Goal: Task Accomplishment & Management: Complete application form

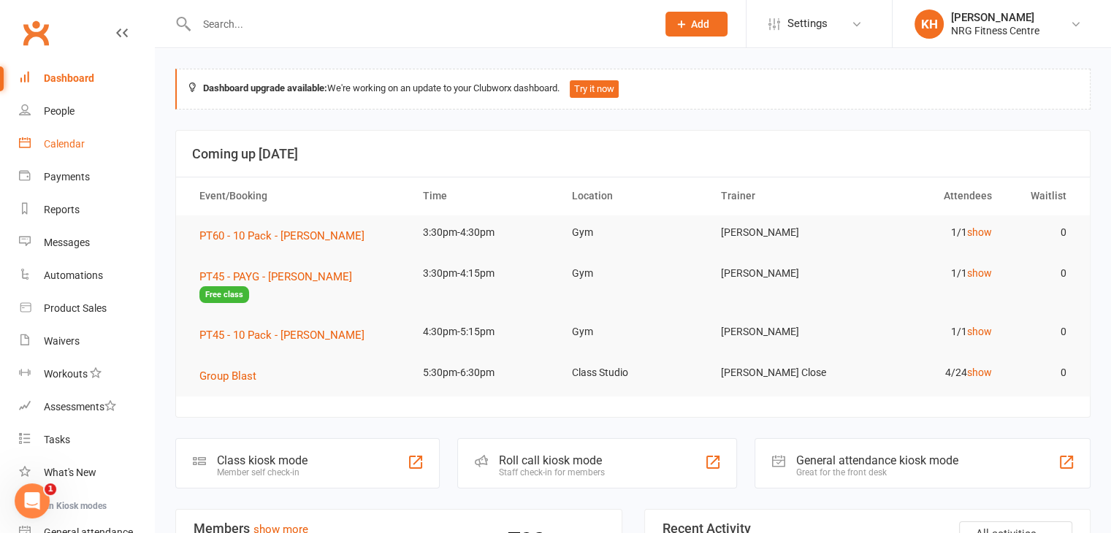
click at [63, 150] on div "Calendar" at bounding box center [64, 144] width 41 height 12
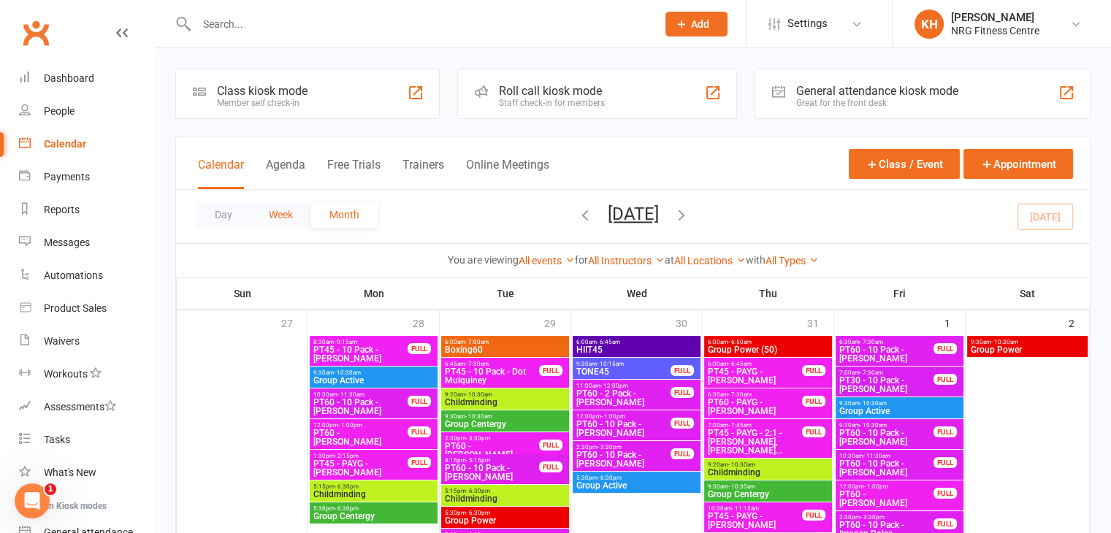
click at [271, 210] on button "Week" at bounding box center [281, 215] width 61 height 26
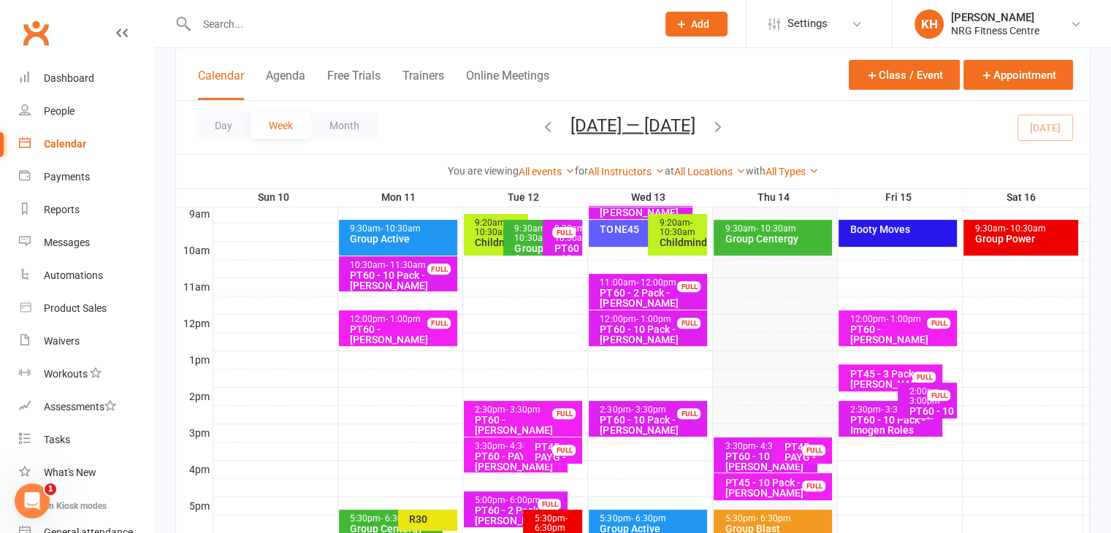
scroll to position [272, 0]
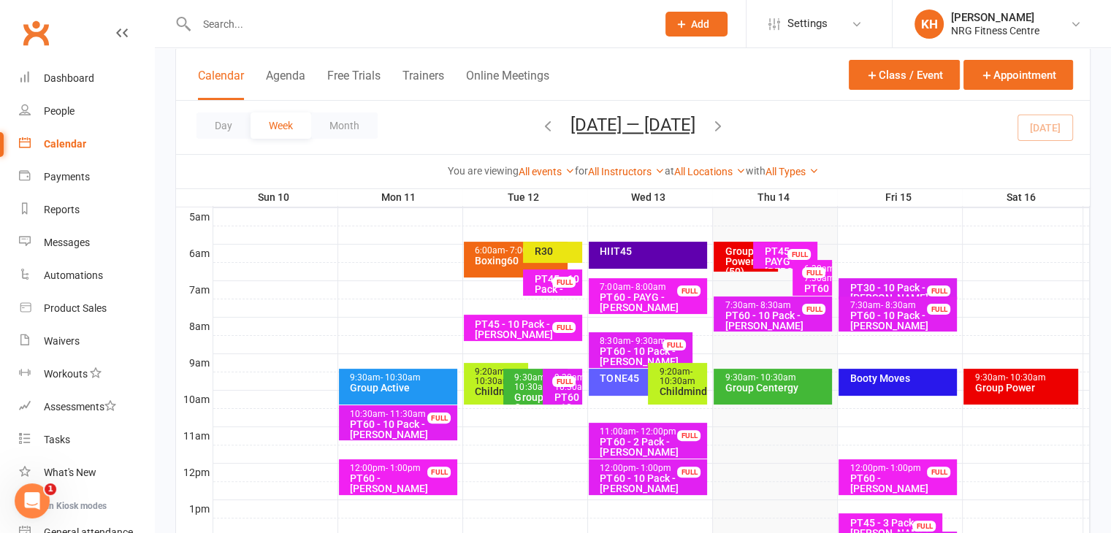
click at [778, 385] on div "Group Centergy" at bounding box center [776, 388] width 105 height 10
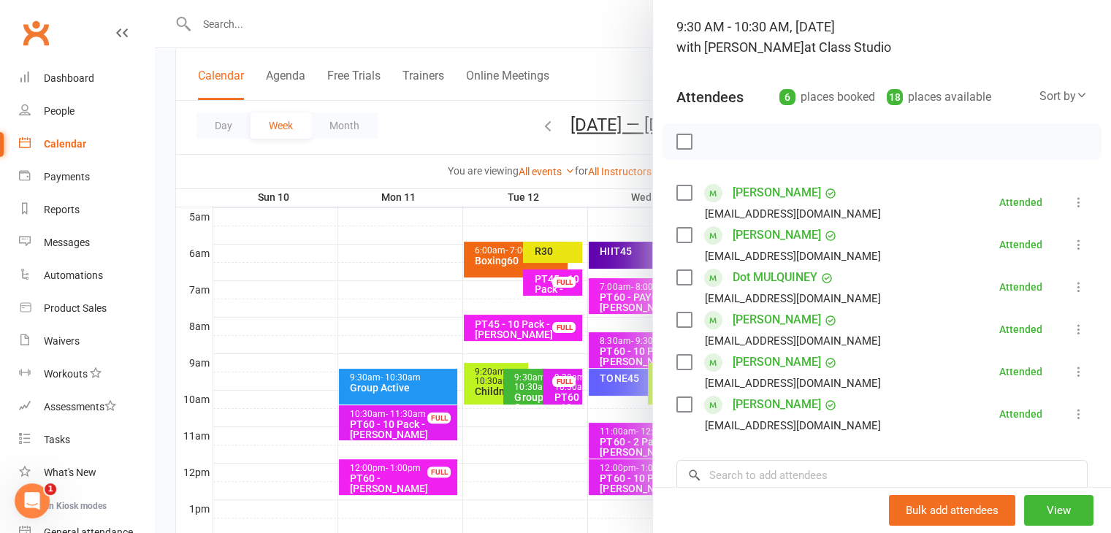
scroll to position [96, 0]
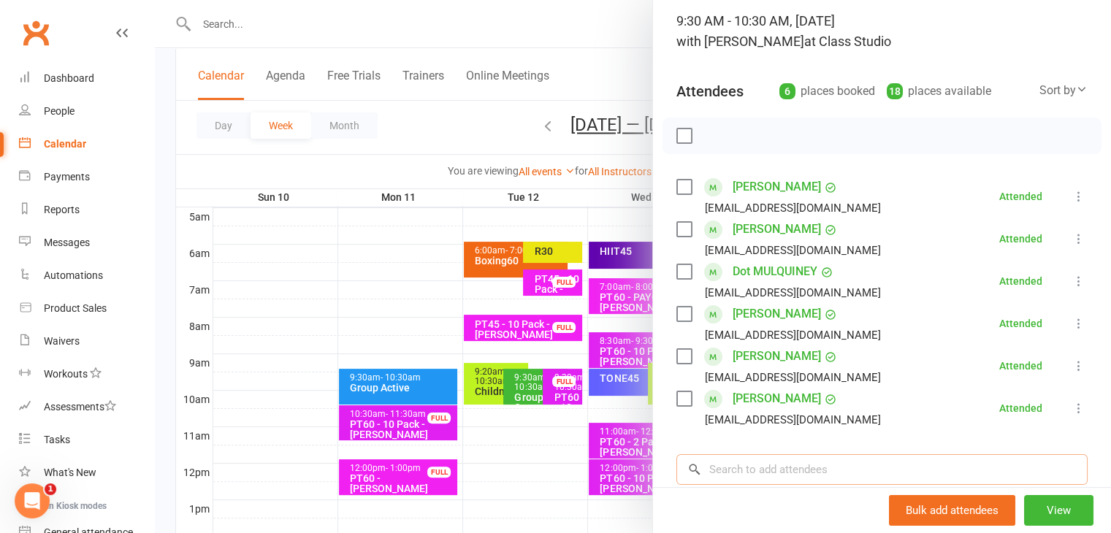
click at [815, 471] on input "search" at bounding box center [882, 469] width 411 height 31
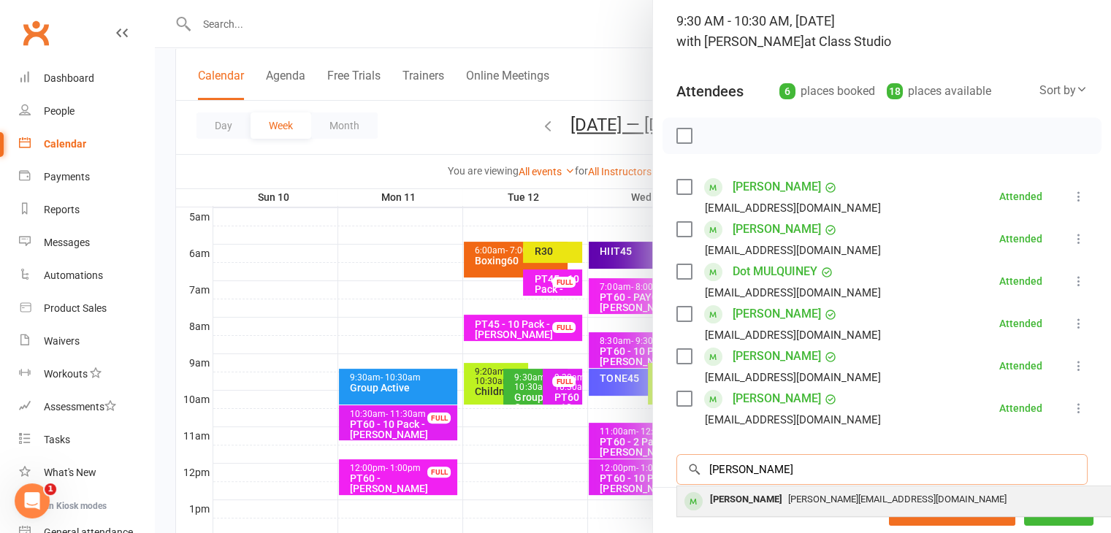
type input "[PERSON_NAME]"
click at [726, 495] on div "[PERSON_NAME]" at bounding box center [746, 500] width 84 height 21
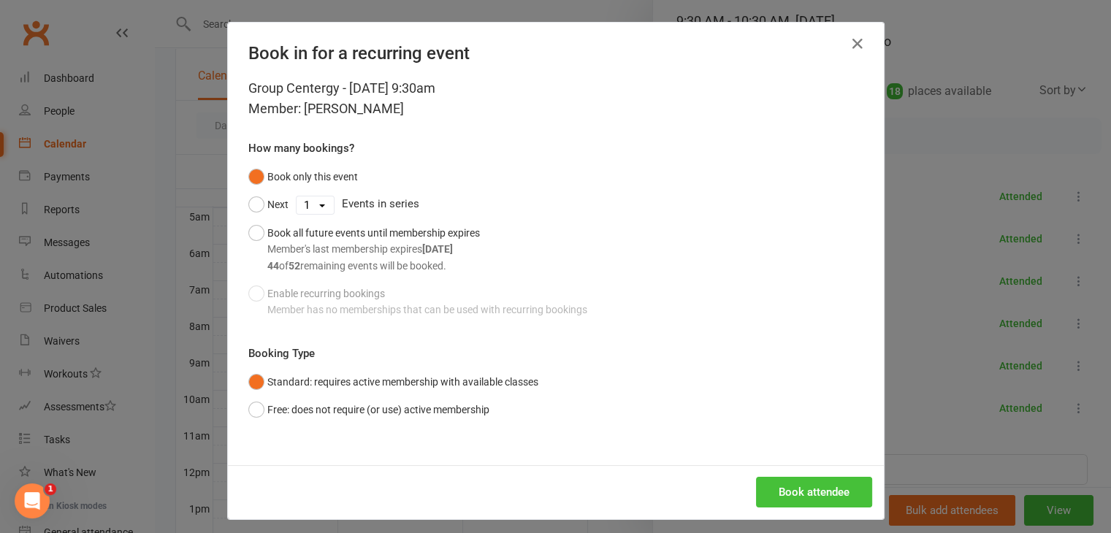
click at [795, 495] on button "Book attendee" at bounding box center [814, 492] width 116 height 31
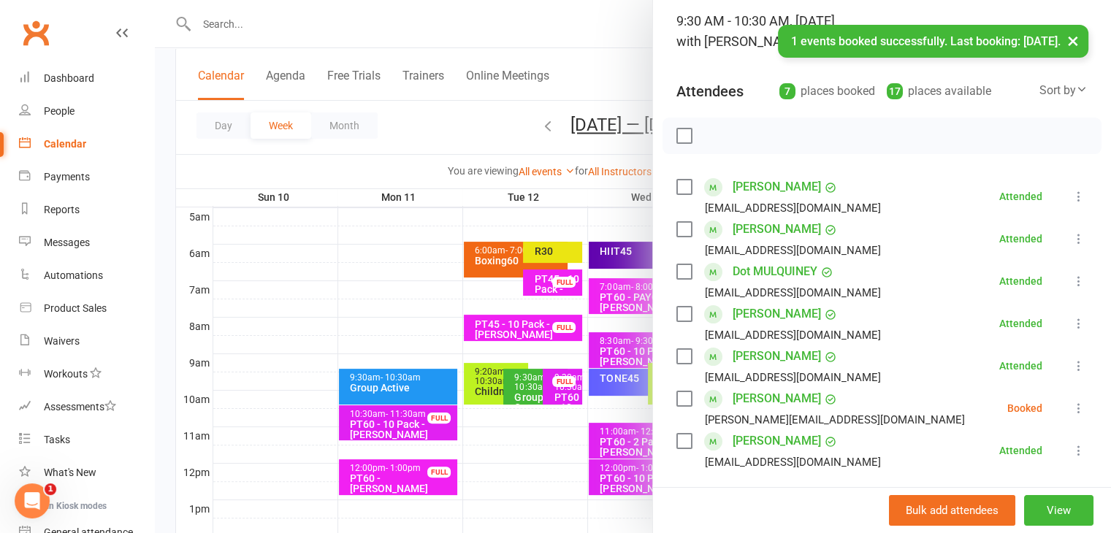
click at [1072, 411] on icon at bounding box center [1079, 408] width 15 height 15
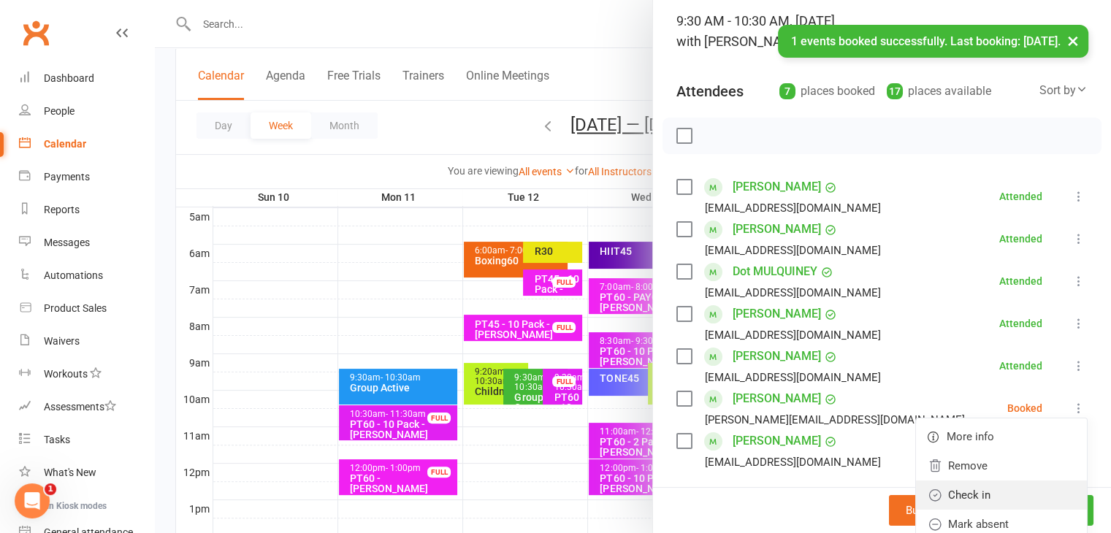
click at [962, 498] on link "Check in" at bounding box center [1001, 495] width 171 height 29
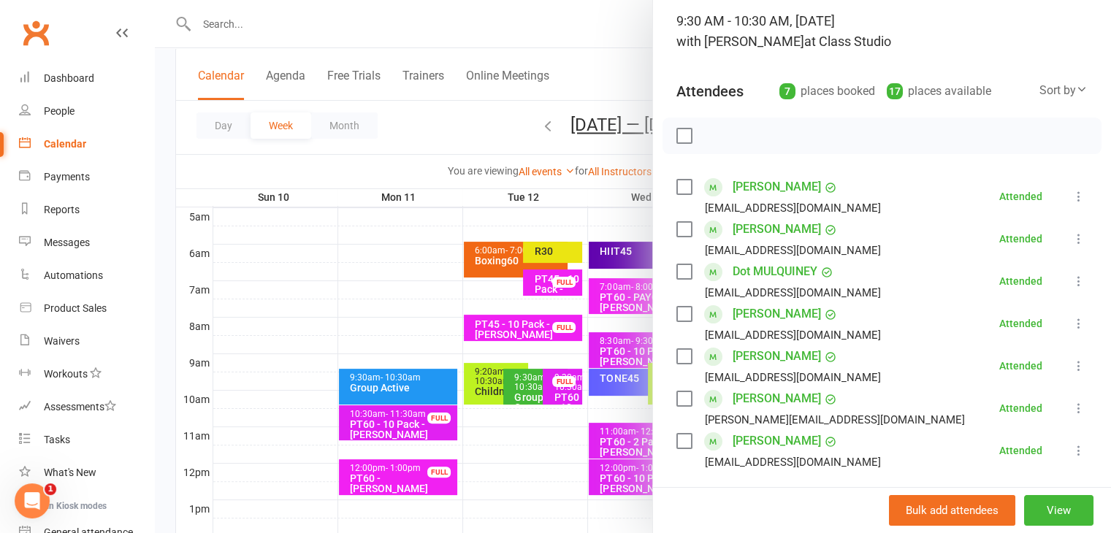
scroll to position [142, 0]
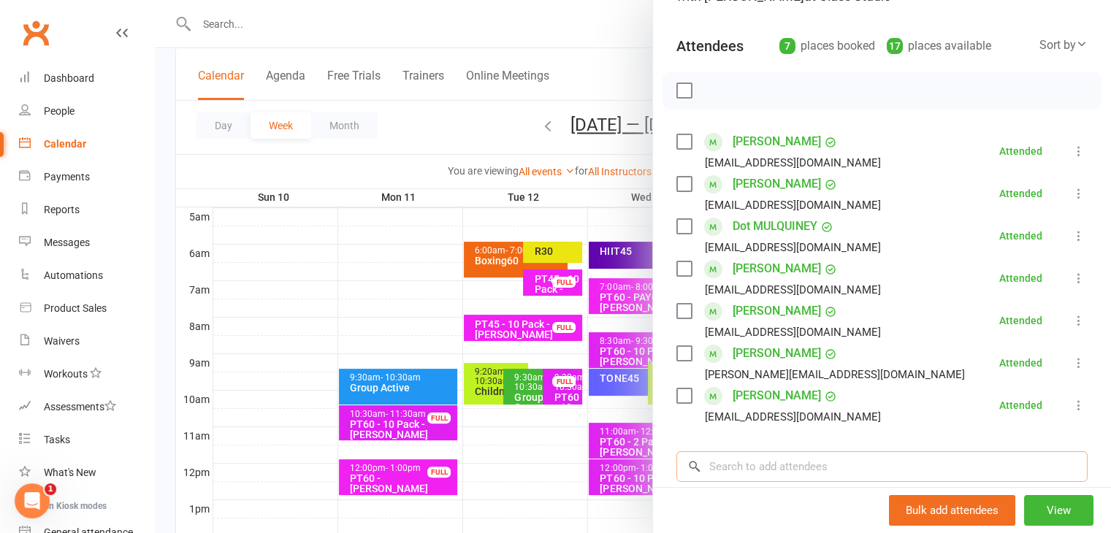
click at [796, 458] on input "search" at bounding box center [882, 467] width 411 height 31
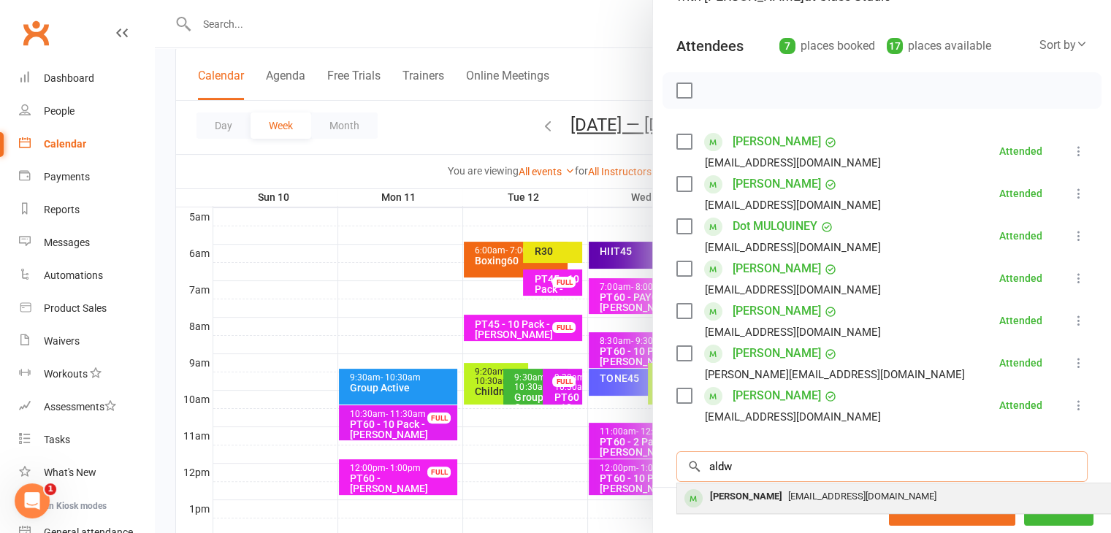
type input "aldw"
click at [759, 497] on div "[PERSON_NAME]" at bounding box center [746, 497] width 84 height 21
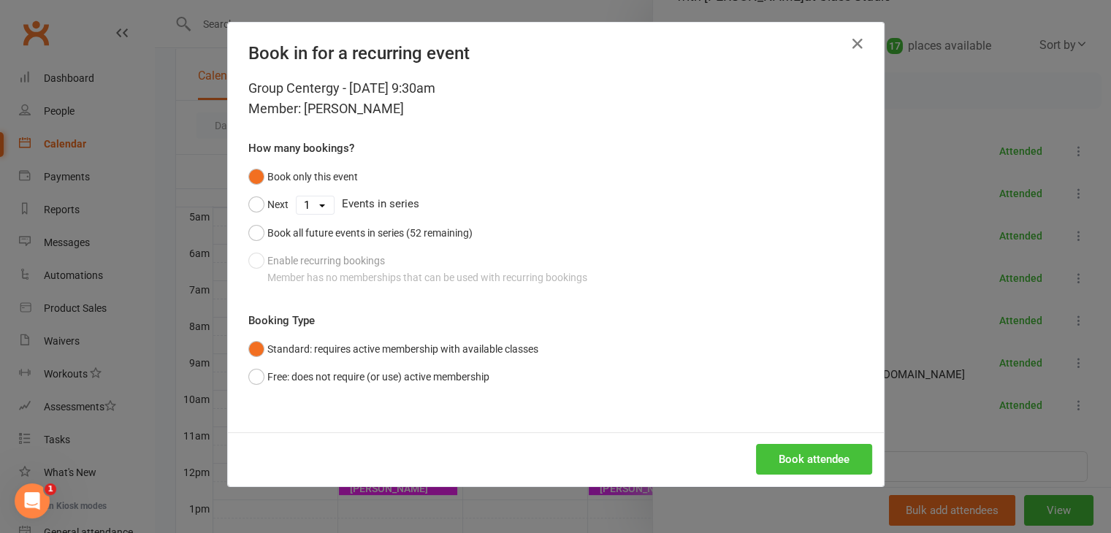
click at [807, 461] on button "Book attendee" at bounding box center [814, 459] width 116 height 31
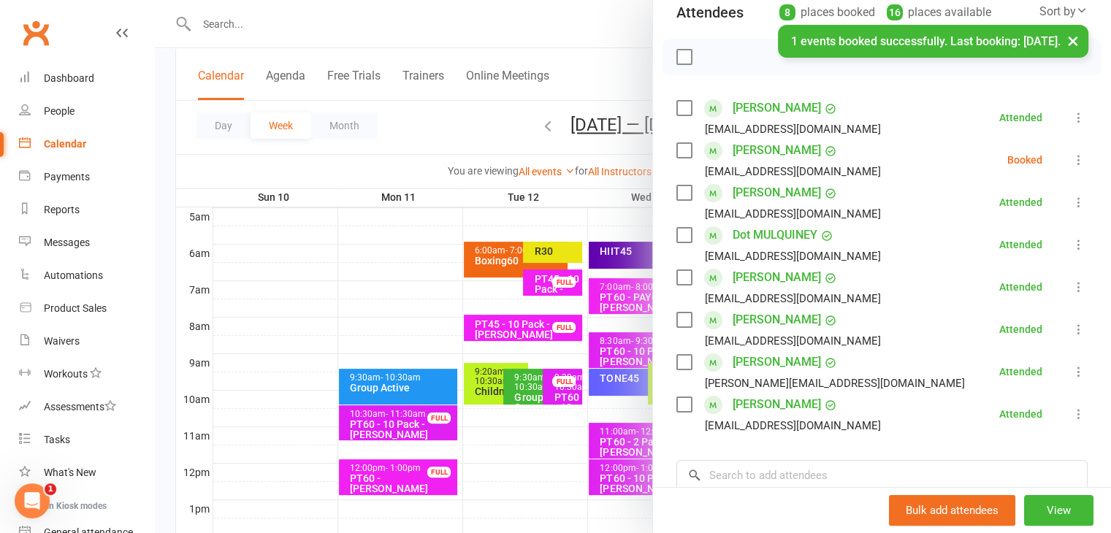
scroll to position [161, 0]
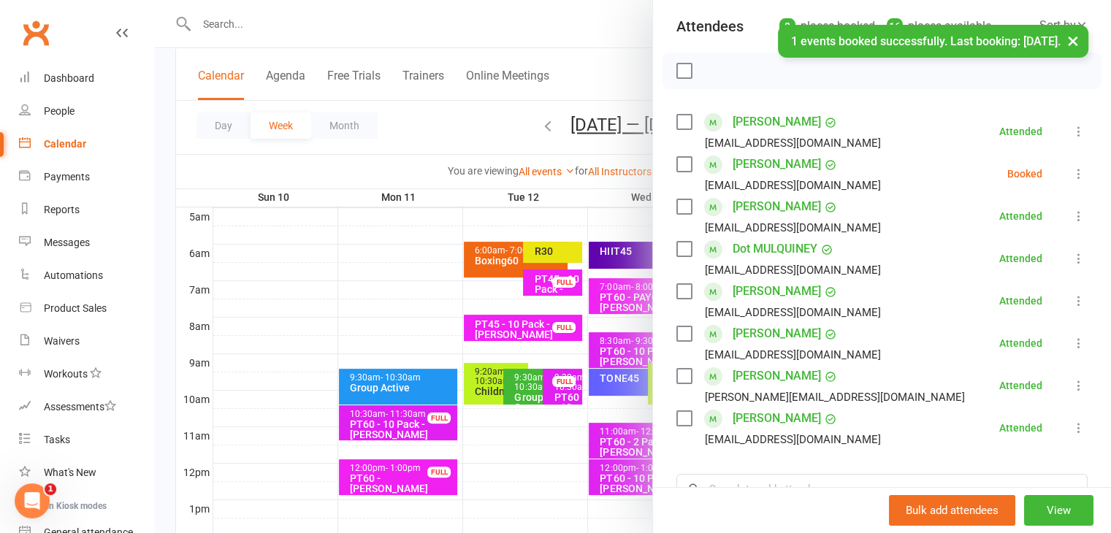
click at [1072, 169] on icon at bounding box center [1079, 174] width 15 height 15
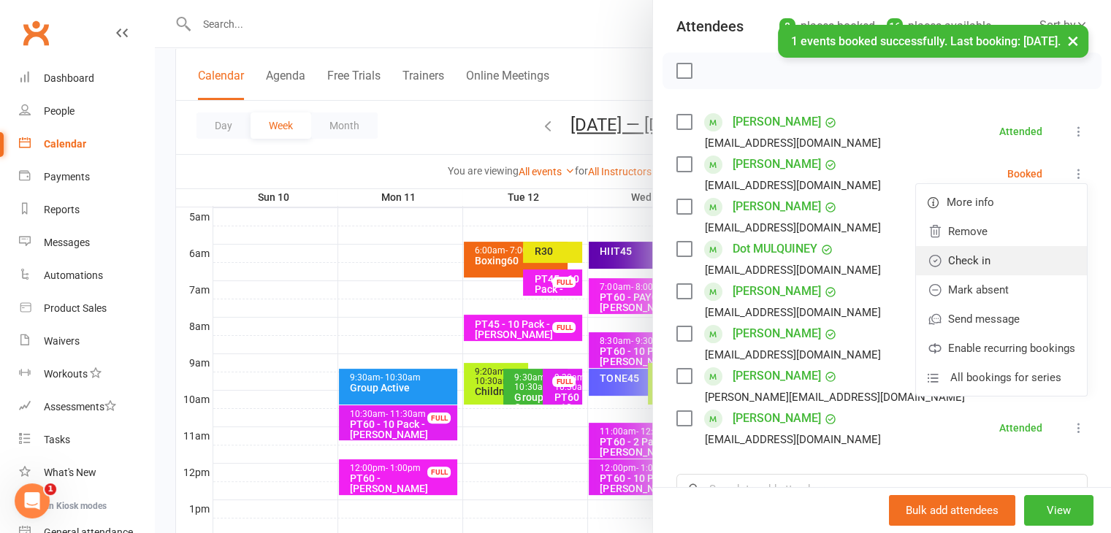
click at [953, 263] on link "Check in" at bounding box center [1001, 260] width 171 height 29
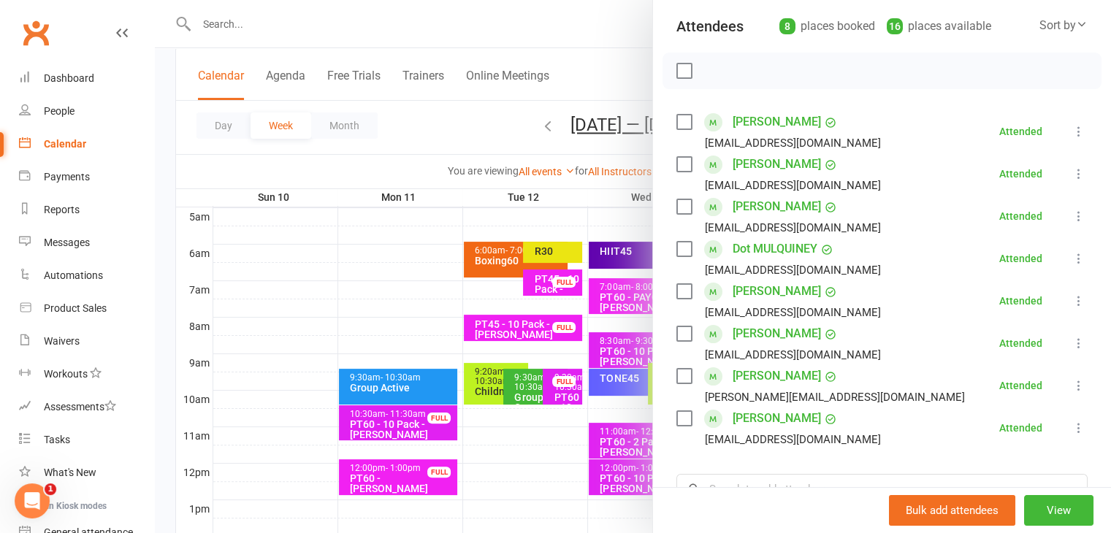
scroll to position [202, 0]
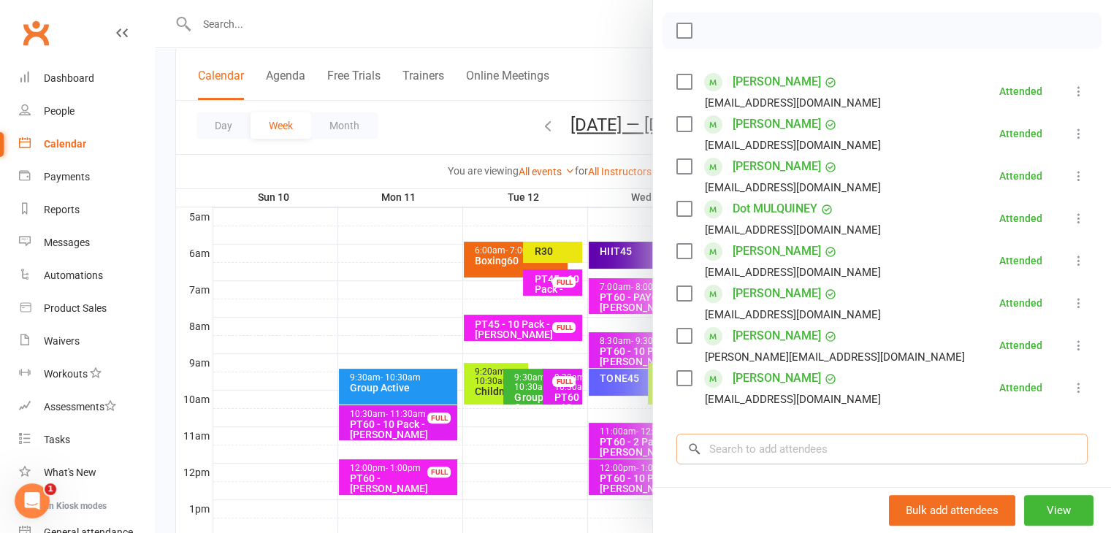
click at [716, 452] on input "search" at bounding box center [882, 449] width 411 height 31
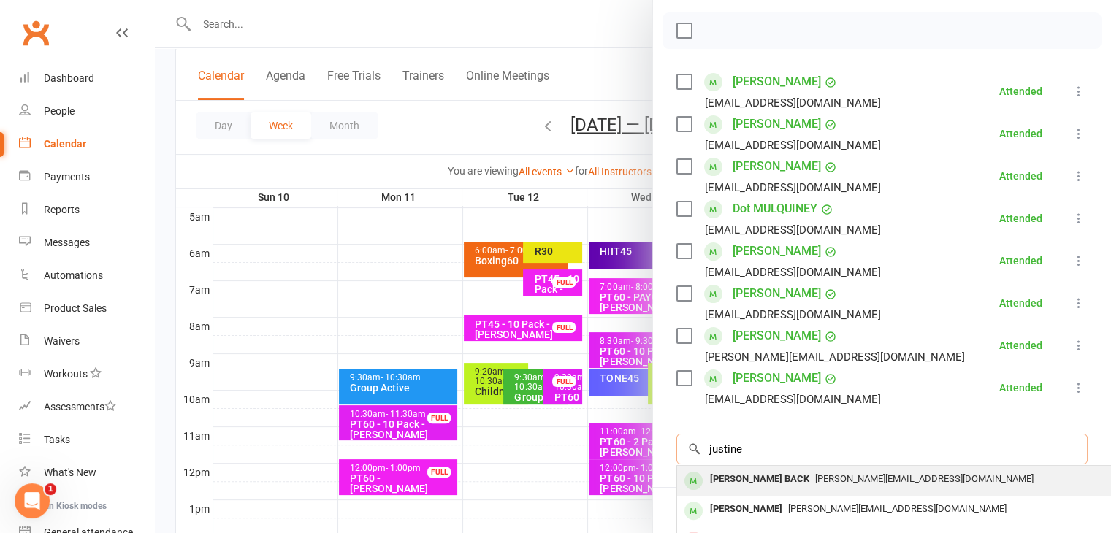
type input "justine"
click at [714, 489] on div "[PERSON_NAME] BACK [PERSON_NAME][EMAIL_ADDRESS][DOMAIN_NAME]" at bounding box center [895, 481] width 437 height 30
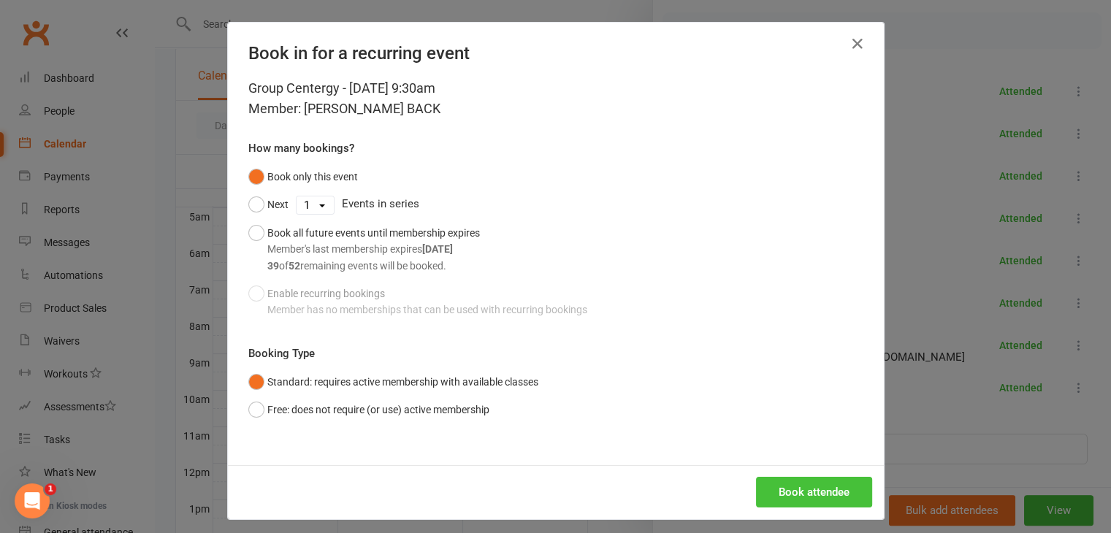
click at [848, 486] on button "Book attendee" at bounding box center [814, 492] width 116 height 31
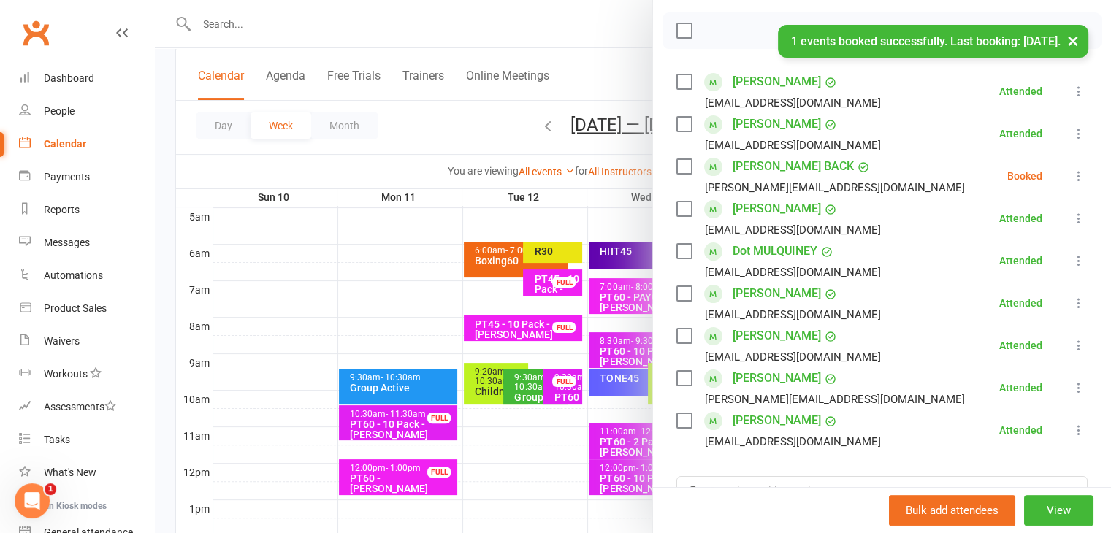
click at [1072, 174] on icon at bounding box center [1079, 176] width 15 height 15
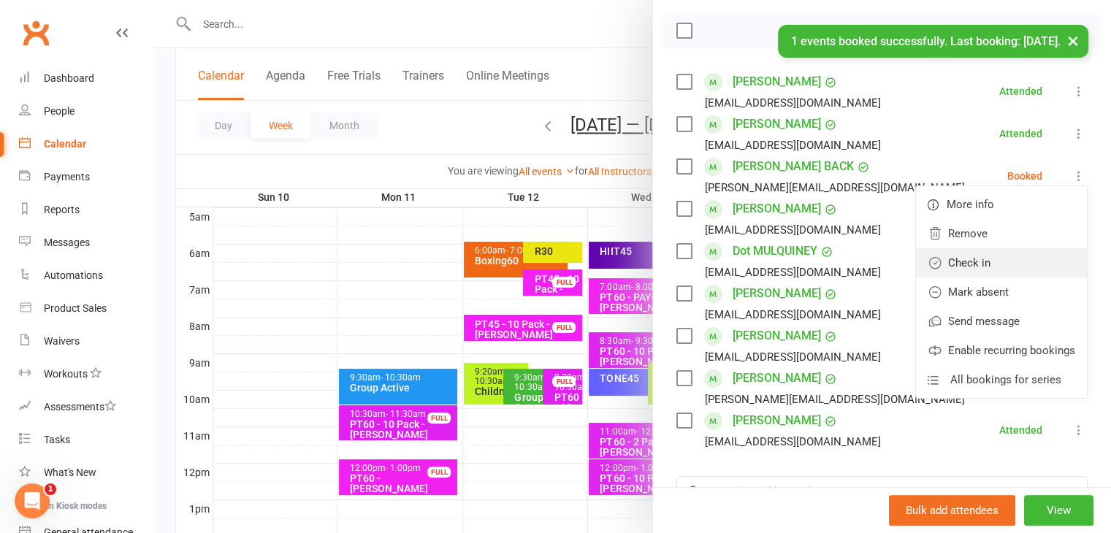
click at [948, 261] on link "Check in" at bounding box center [1001, 262] width 171 height 29
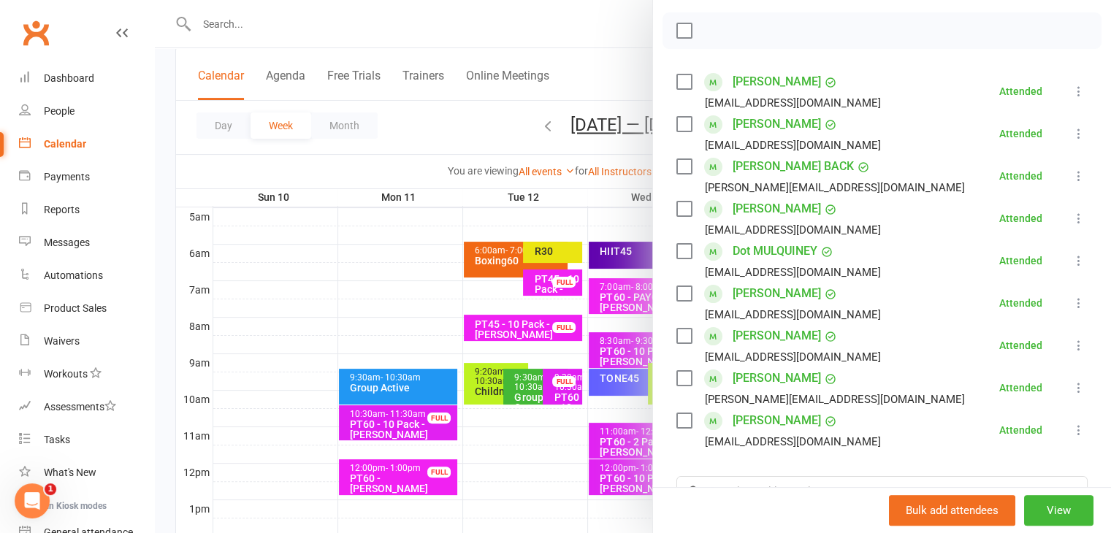
scroll to position [215, 0]
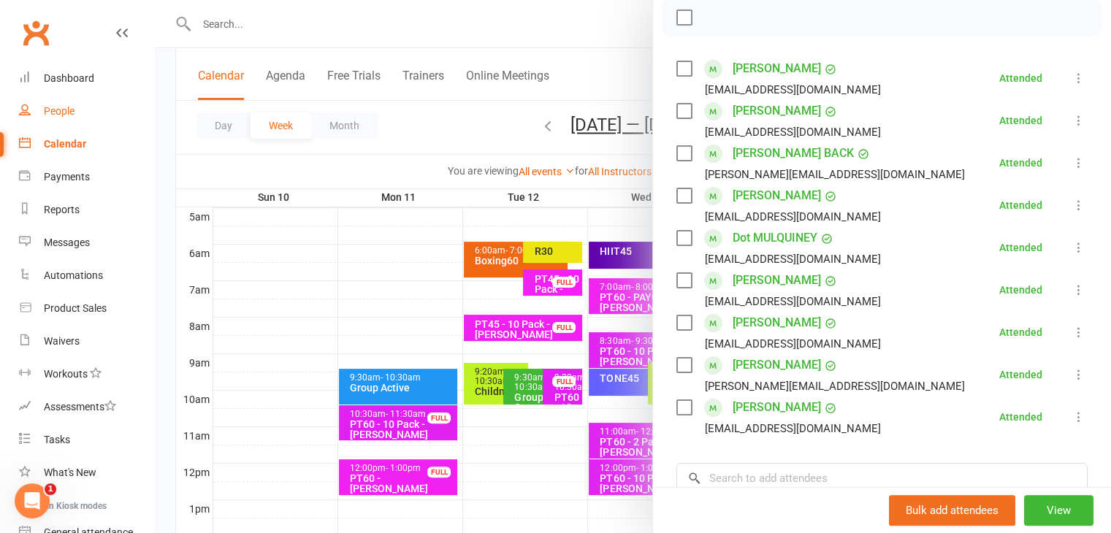
click at [46, 108] on div "People" at bounding box center [59, 111] width 31 height 12
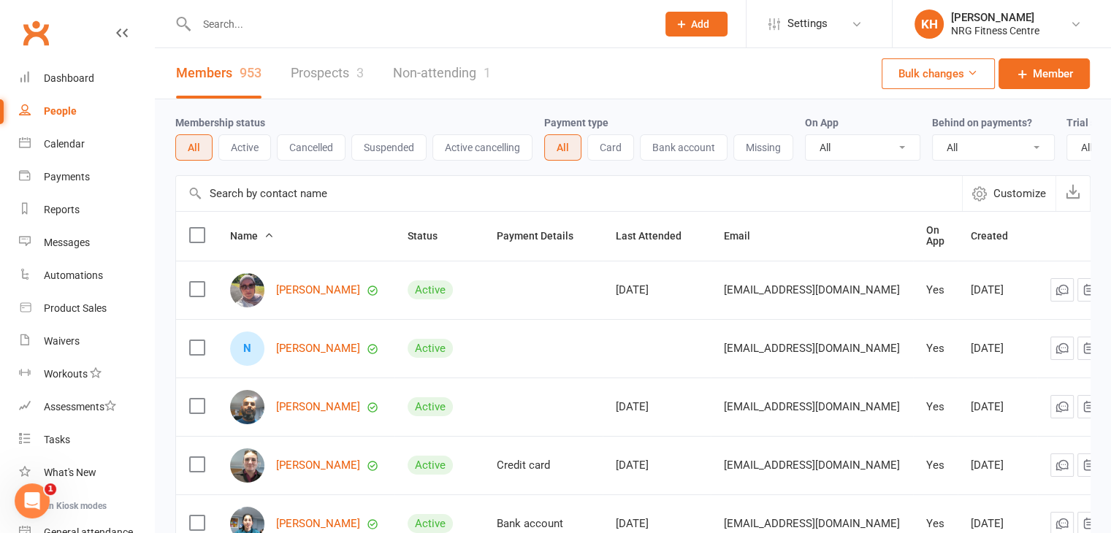
click at [245, 9] on div at bounding box center [410, 23] width 471 height 47
click at [241, 37] on div at bounding box center [410, 23] width 471 height 47
click at [239, 18] on input "text" at bounding box center [419, 24] width 454 height 20
type input "[PERSON_NAME]"
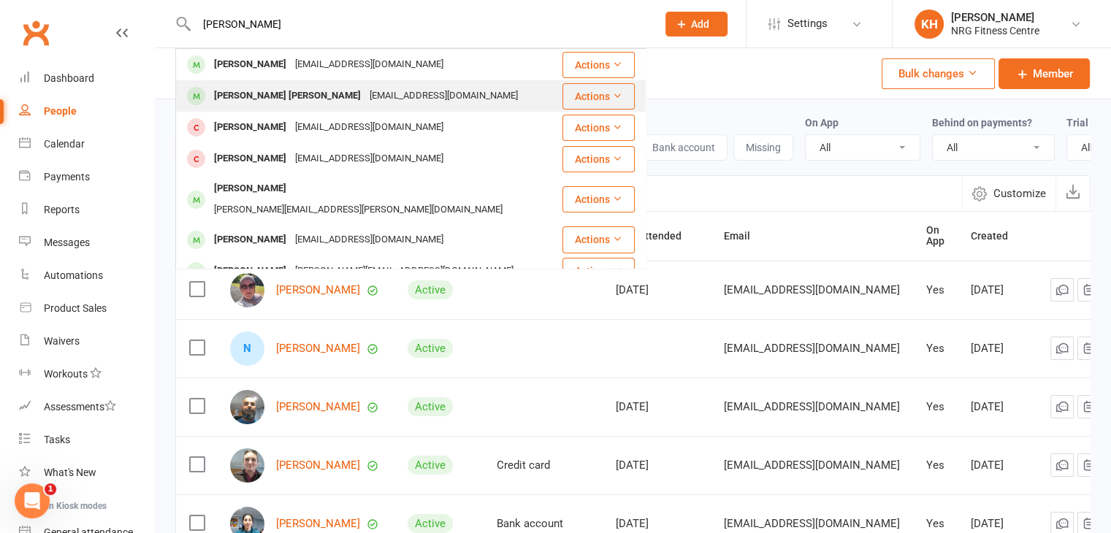
click at [260, 86] on div "[PERSON_NAME] [PERSON_NAME]" at bounding box center [288, 95] width 156 height 21
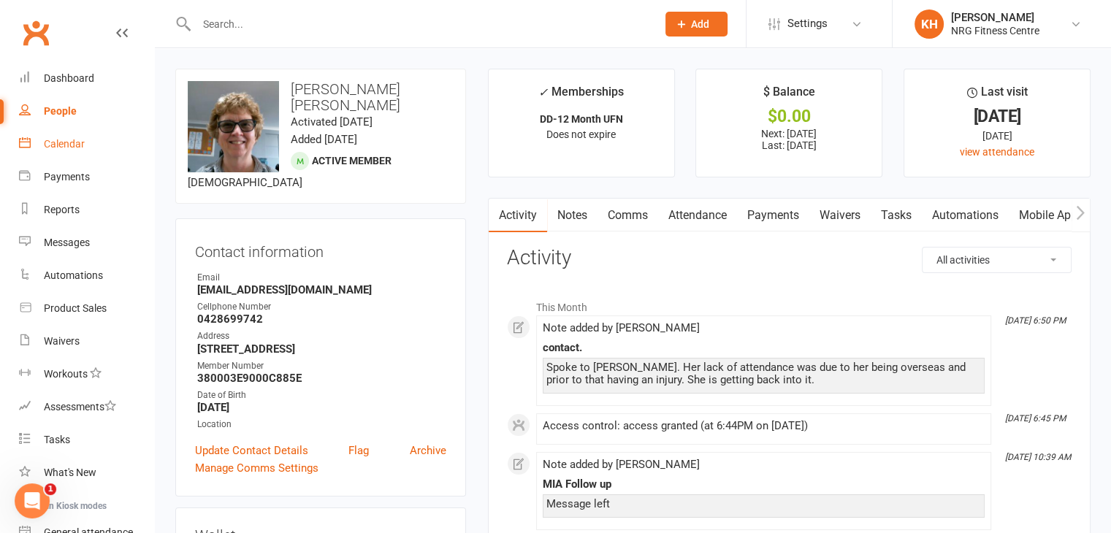
click at [79, 150] on link "Calendar" at bounding box center [86, 144] width 135 height 33
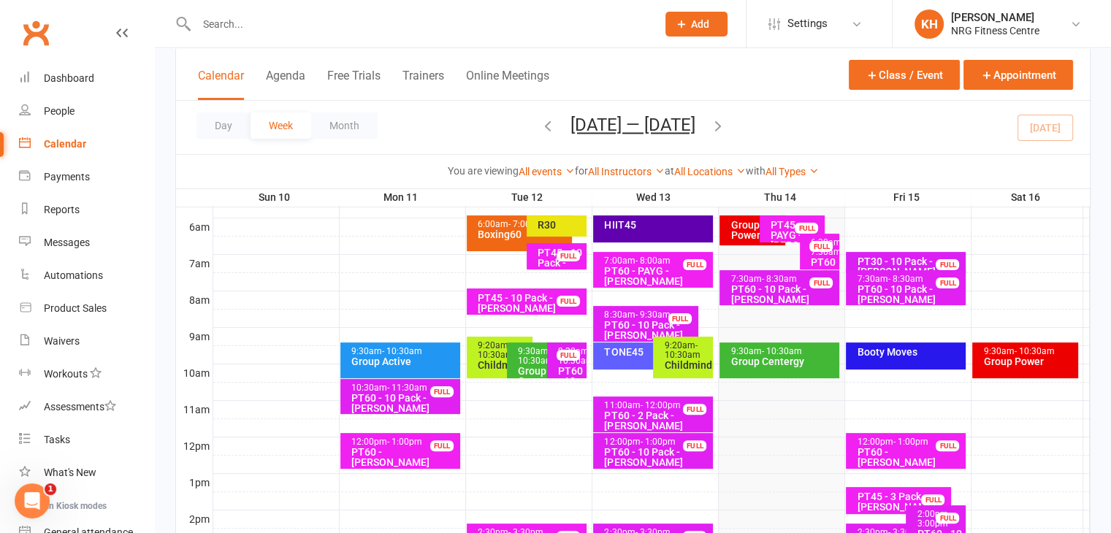
scroll to position [326, 0]
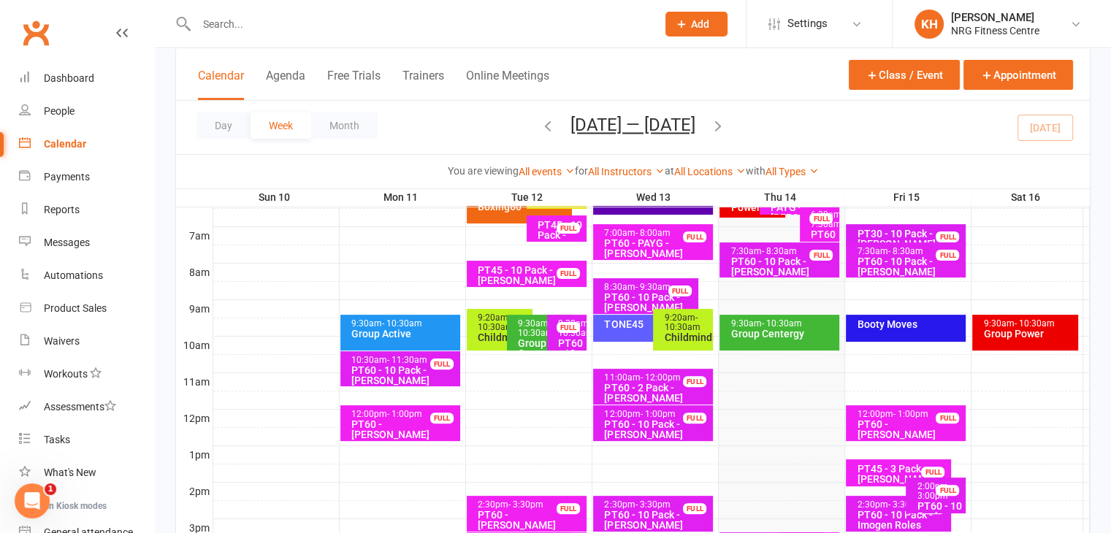
click at [888, 330] on div "Booty Moves" at bounding box center [906, 328] width 120 height 27
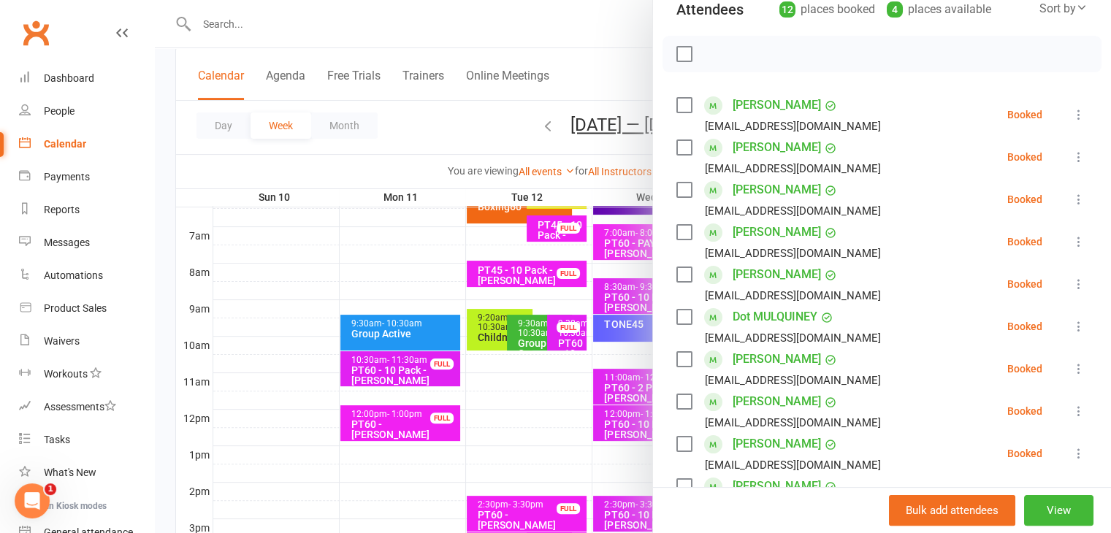
scroll to position [167, 0]
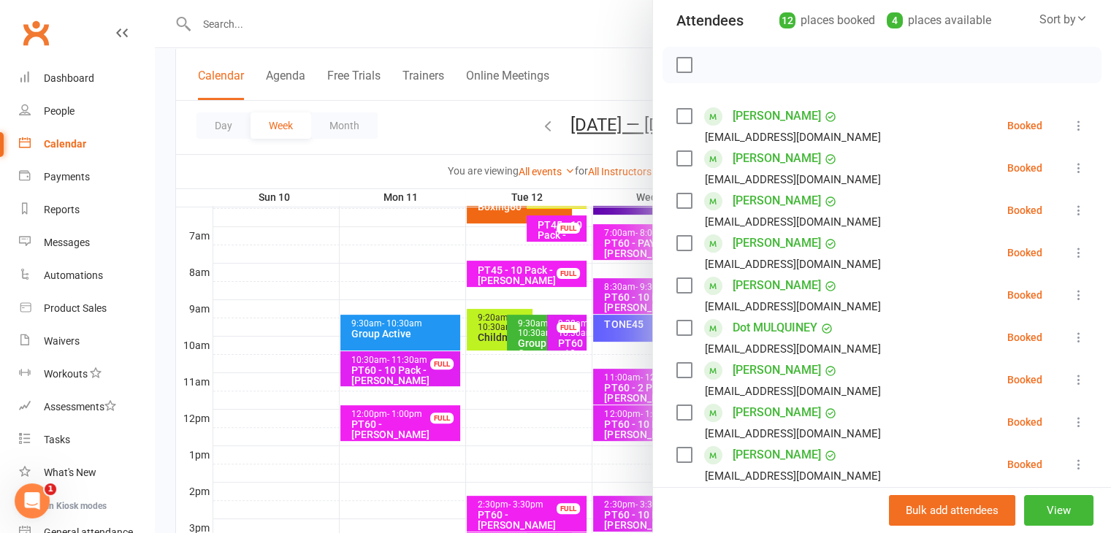
click at [344, 254] on div at bounding box center [633, 266] width 956 height 533
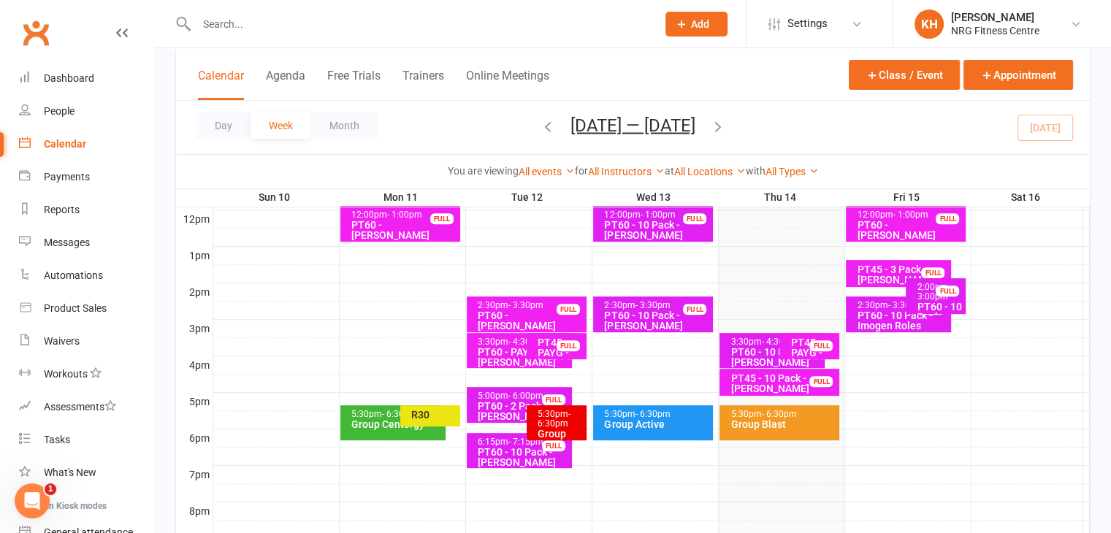
scroll to position [555, 0]
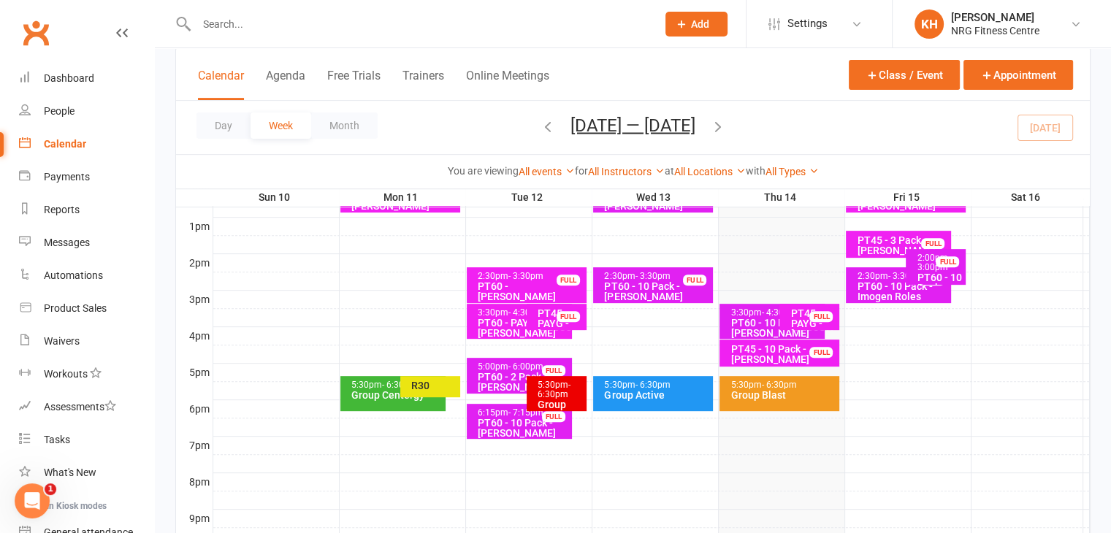
click at [775, 398] on div "Group Blast" at bounding box center [783, 395] width 107 height 10
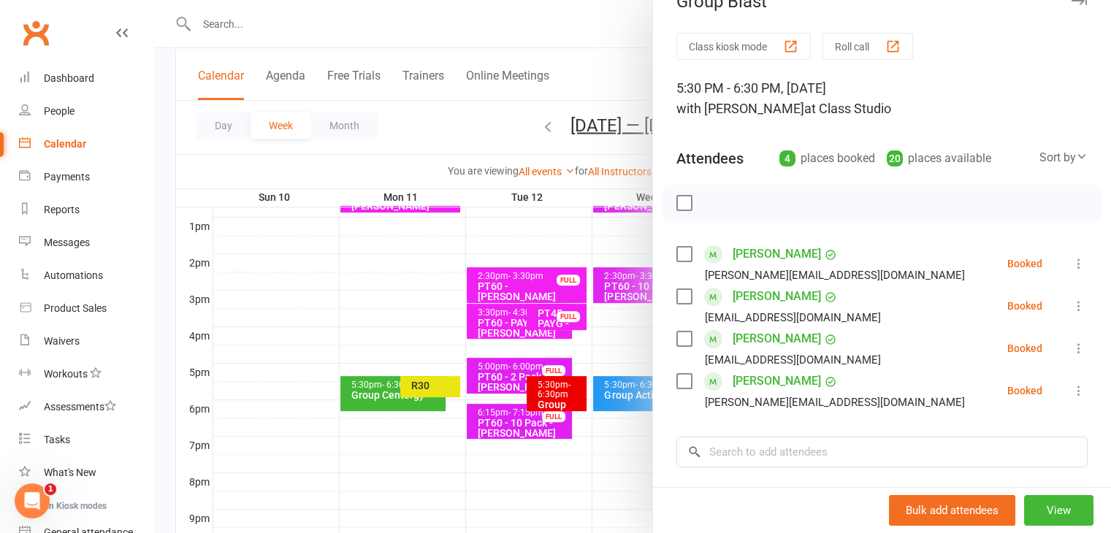
scroll to position [0, 0]
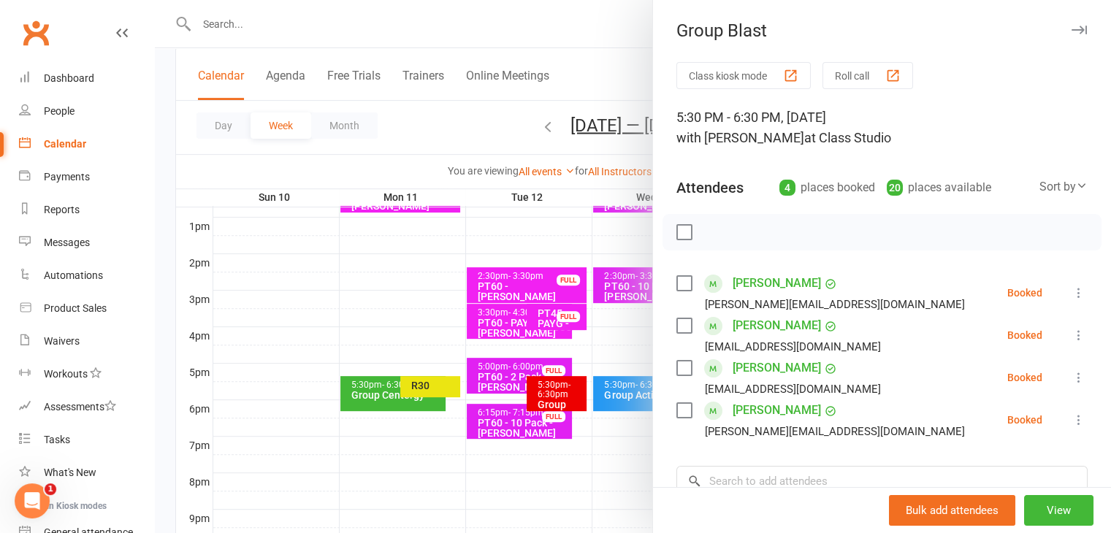
click at [1072, 27] on icon "button" at bounding box center [1079, 30] width 15 height 9
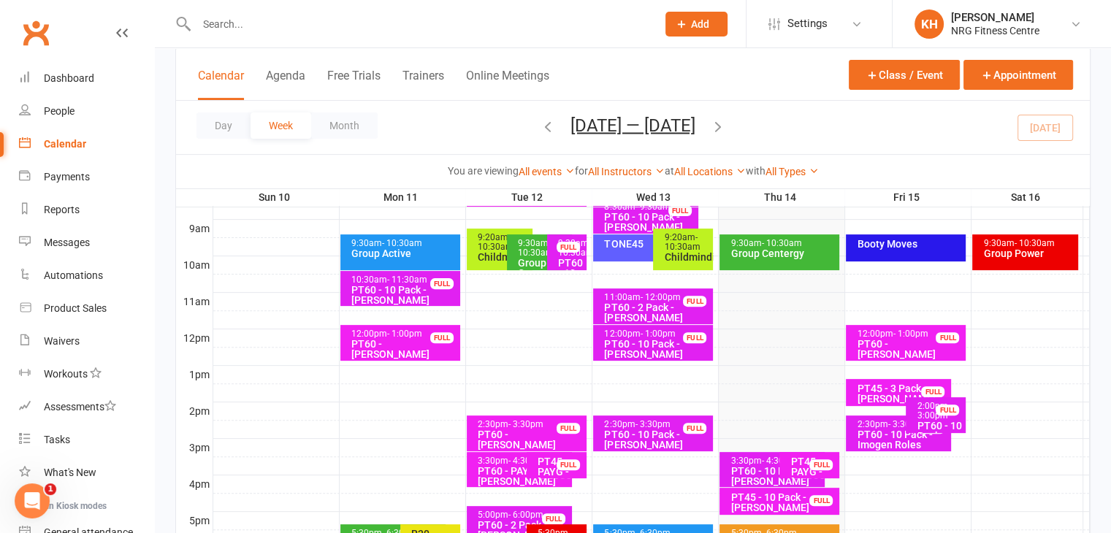
scroll to position [374, 0]
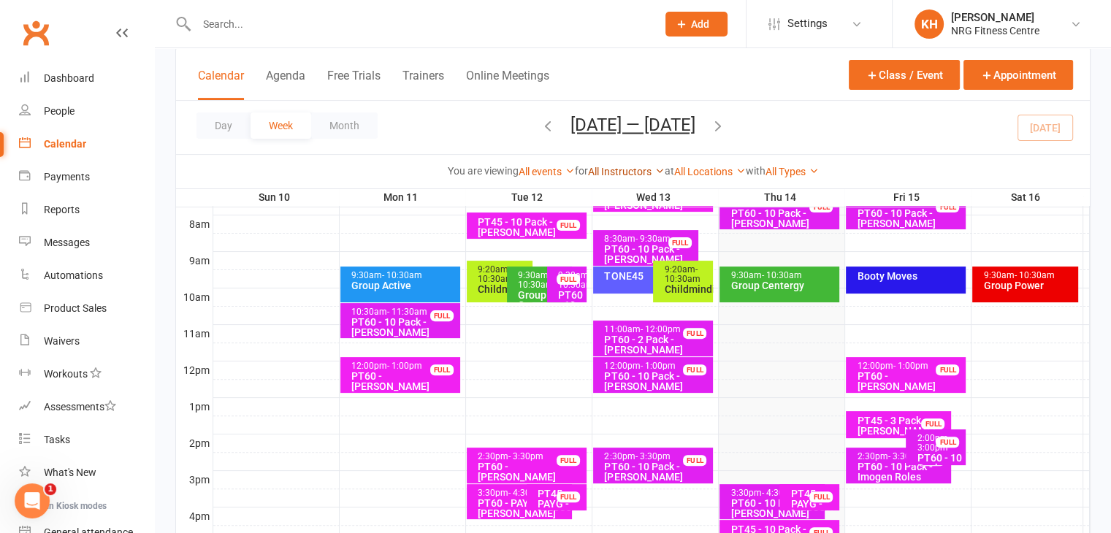
click at [660, 173] on icon at bounding box center [660, 171] width 10 height 10
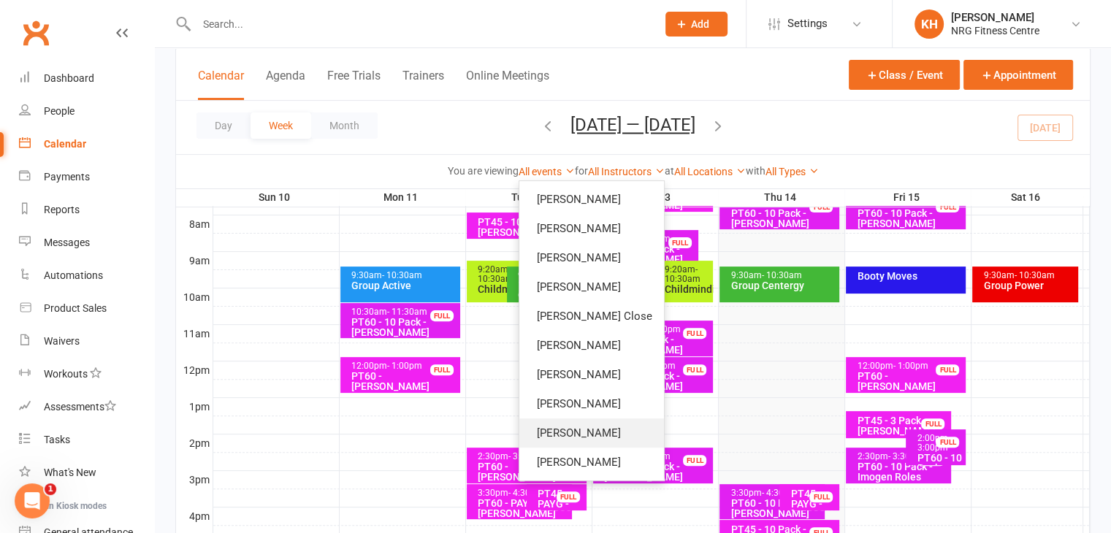
click at [571, 435] on link "[PERSON_NAME]" at bounding box center [591, 433] width 145 height 29
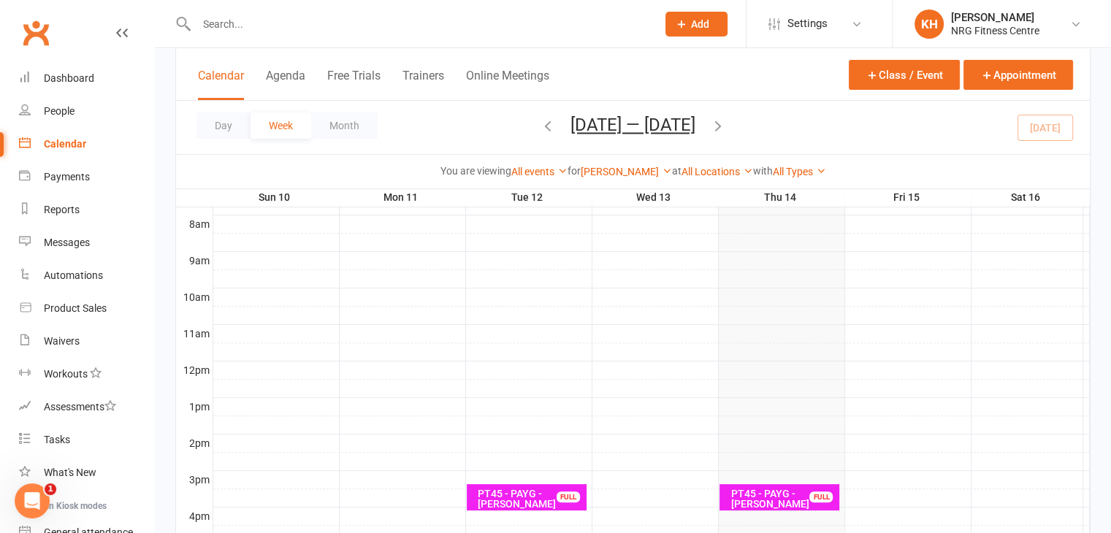
click at [540, 127] on icon "button" at bounding box center [548, 126] width 16 height 16
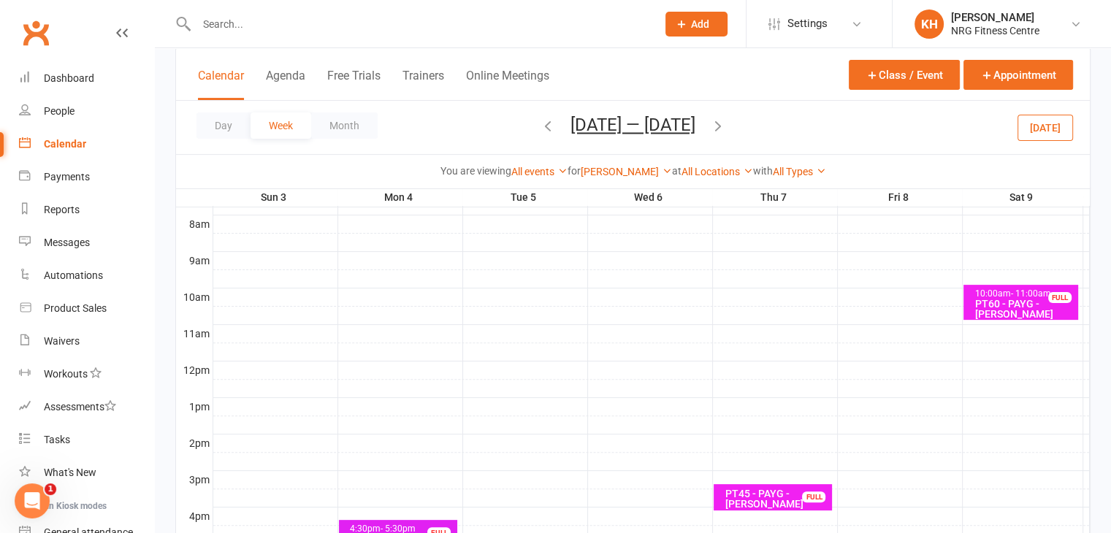
click at [713, 126] on icon "button" at bounding box center [718, 126] width 16 height 16
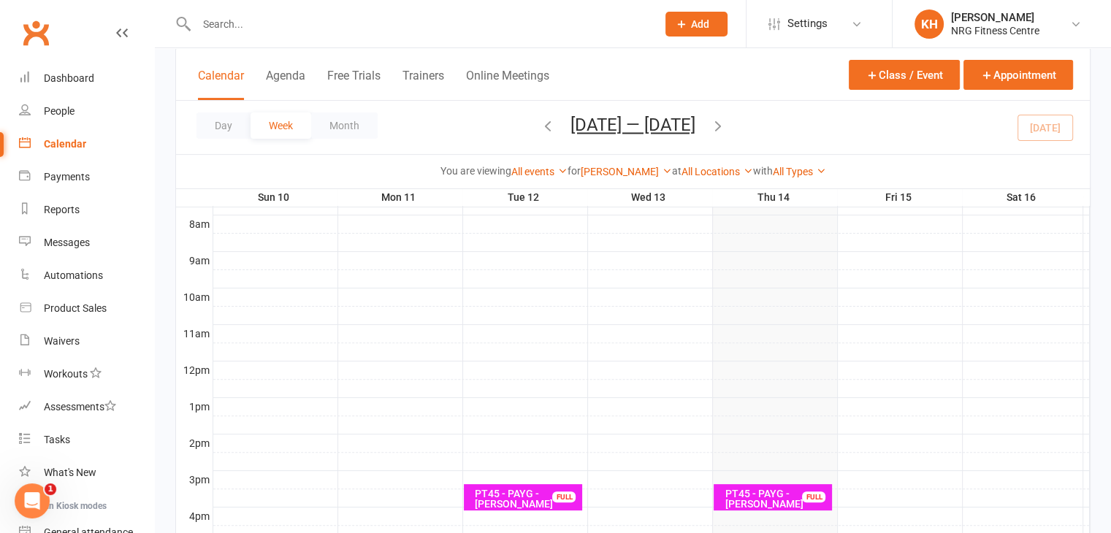
click at [542, 124] on icon "button" at bounding box center [548, 126] width 16 height 16
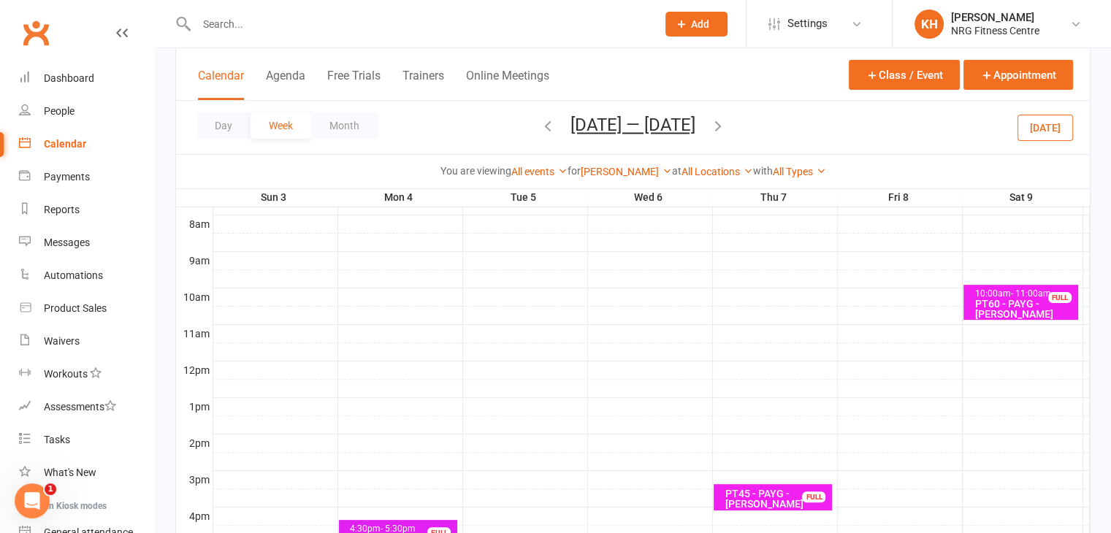
click at [1013, 302] on div "PT60 - PAYG - [PERSON_NAME]" at bounding box center [1024, 309] width 101 height 20
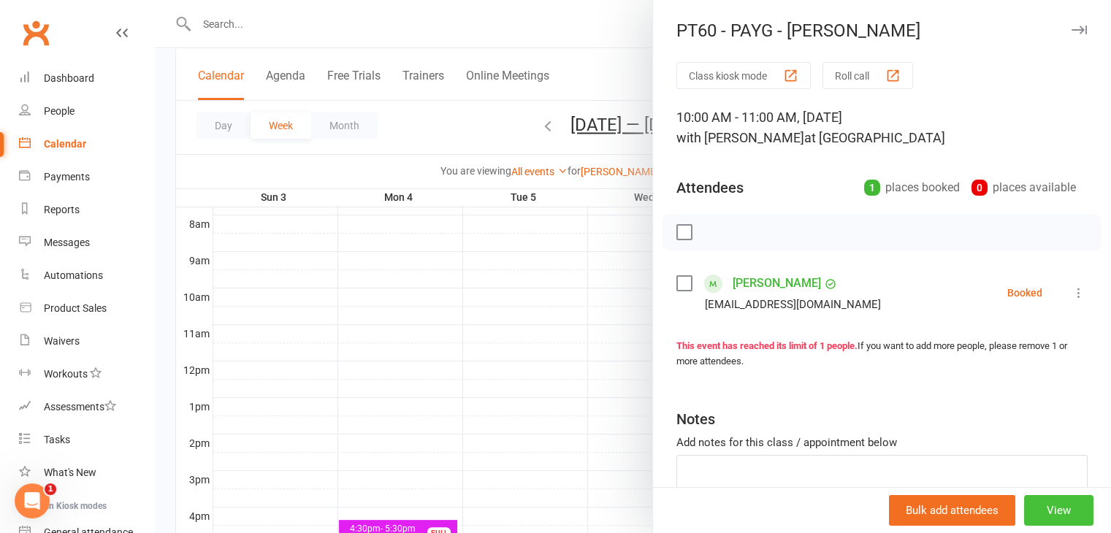
click at [1054, 511] on button "View" at bounding box center [1058, 510] width 69 height 31
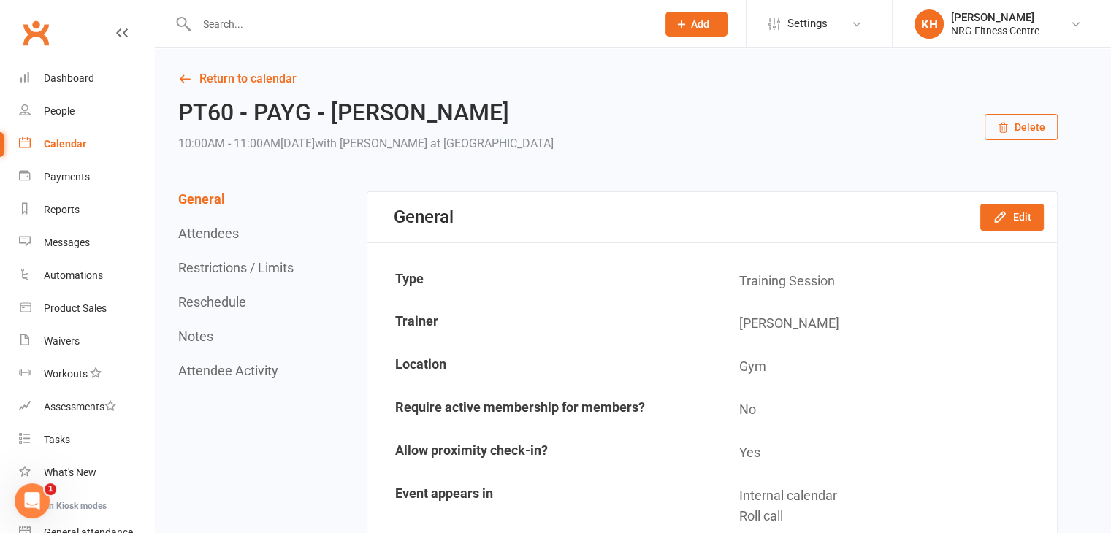
click at [1026, 129] on button "Delete" at bounding box center [1021, 127] width 73 height 26
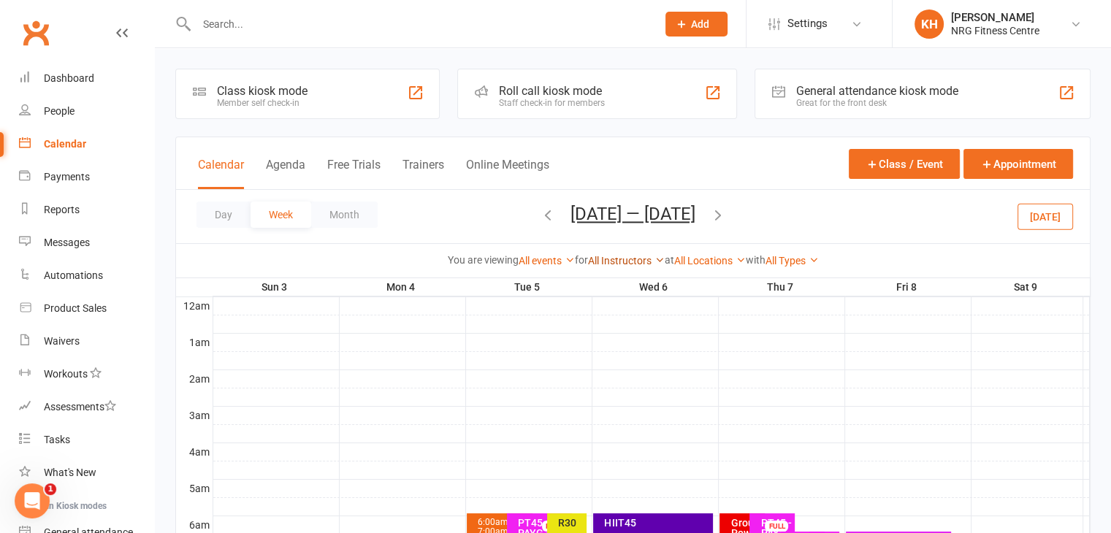
click at [661, 261] on icon at bounding box center [660, 260] width 10 height 10
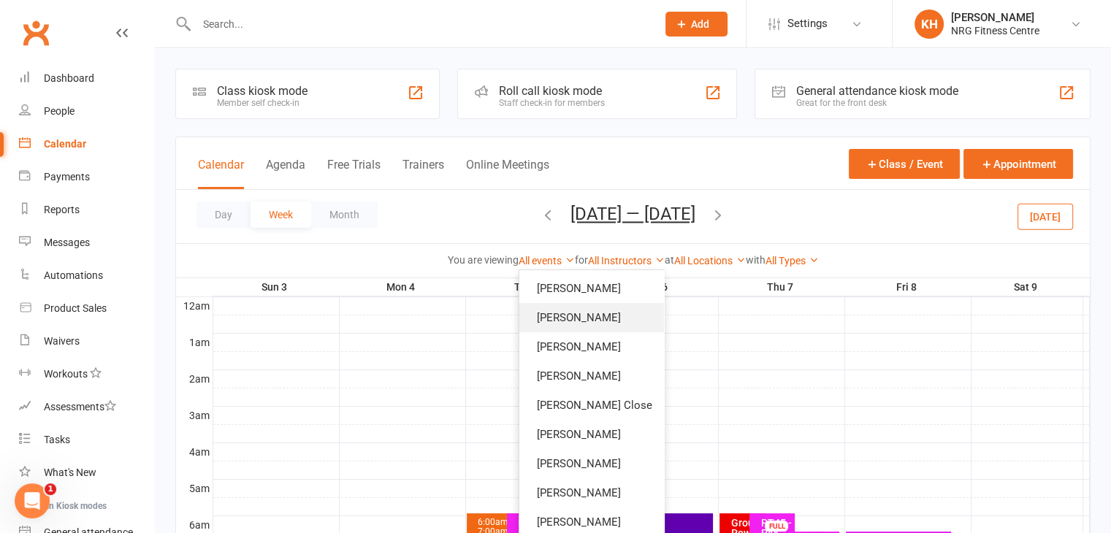
click at [538, 312] on link "[PERSON_NAME]" at bounding box center [591, 317] width 145 height 29
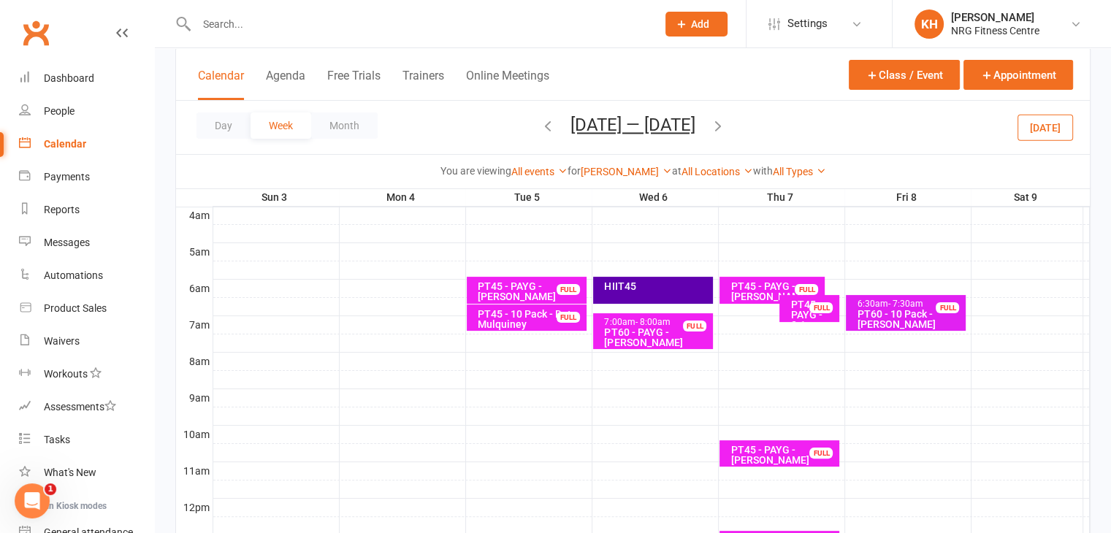
scroll to position [203, 0]
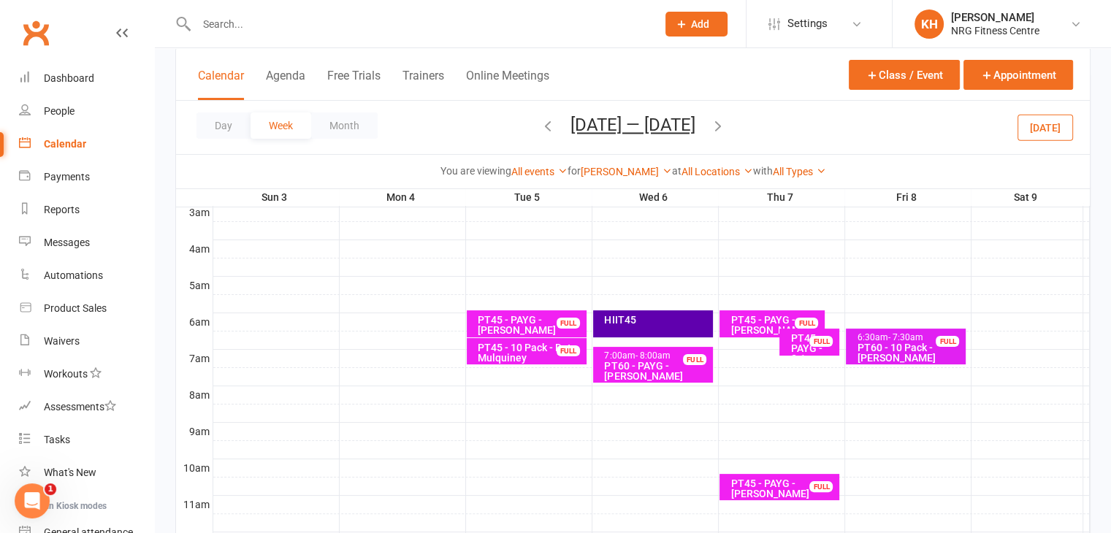
click at [713, 137] on button "button" at bounding box center [718, 128] width 16 height 26
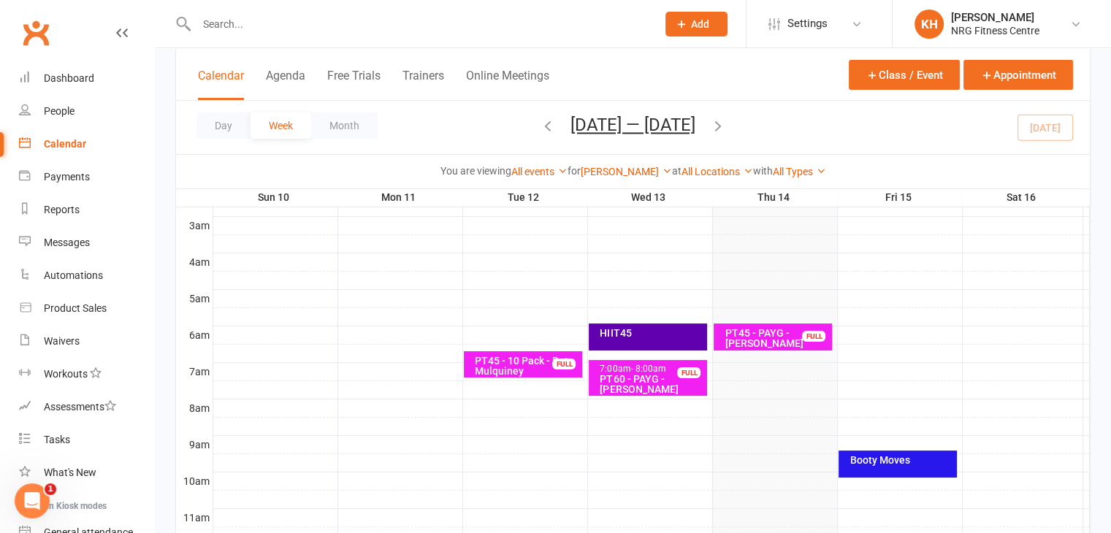
scroll to position [187, 0]
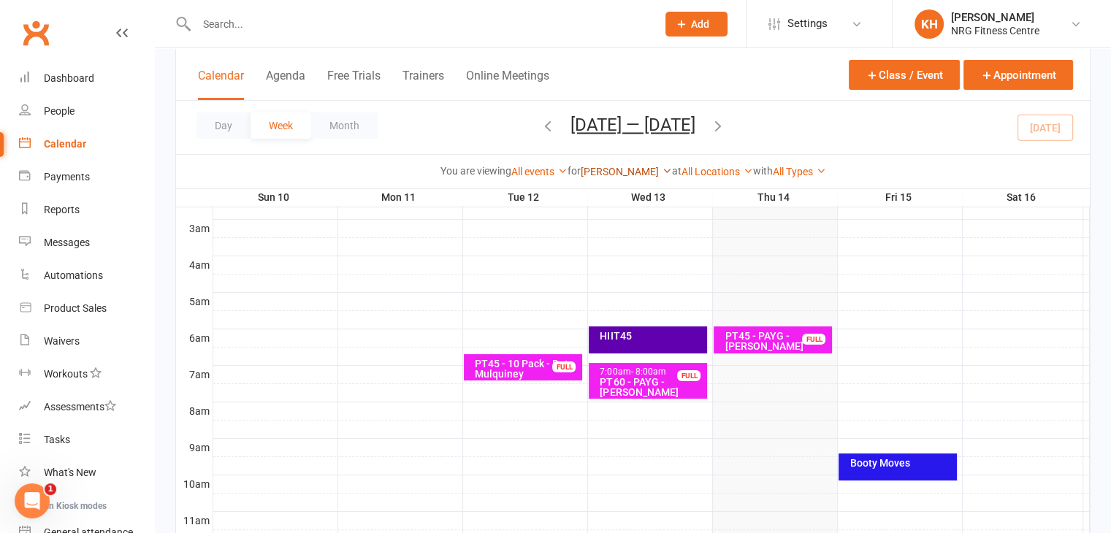
click at [658, 170] on link "[PERSON_NAME]" at bounding box center [626, 172] width 91 height 12
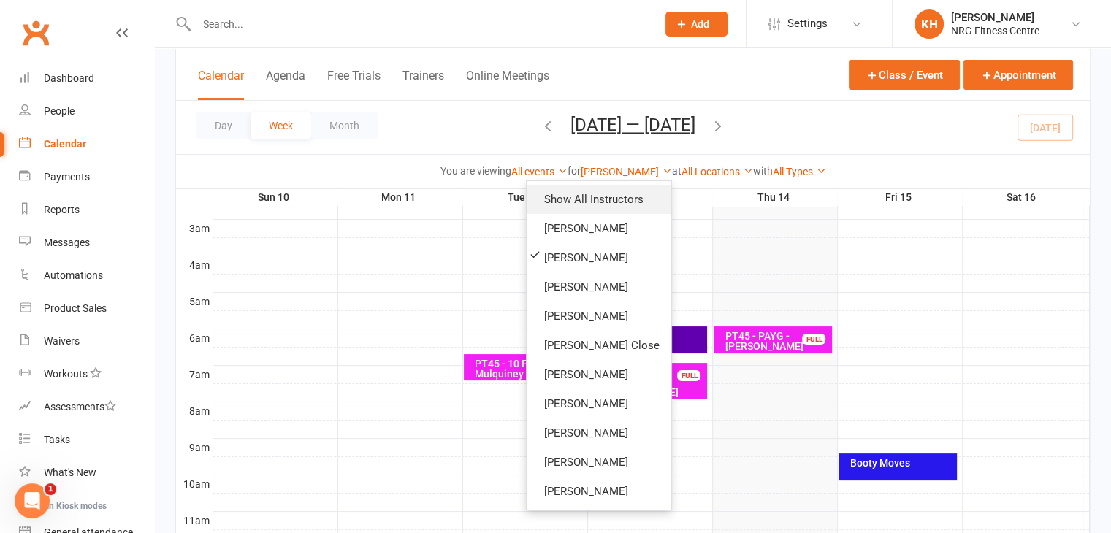
click at [586, 194] on link "Show All Instructors" at bounding box center [599, 199] width 145 height 29
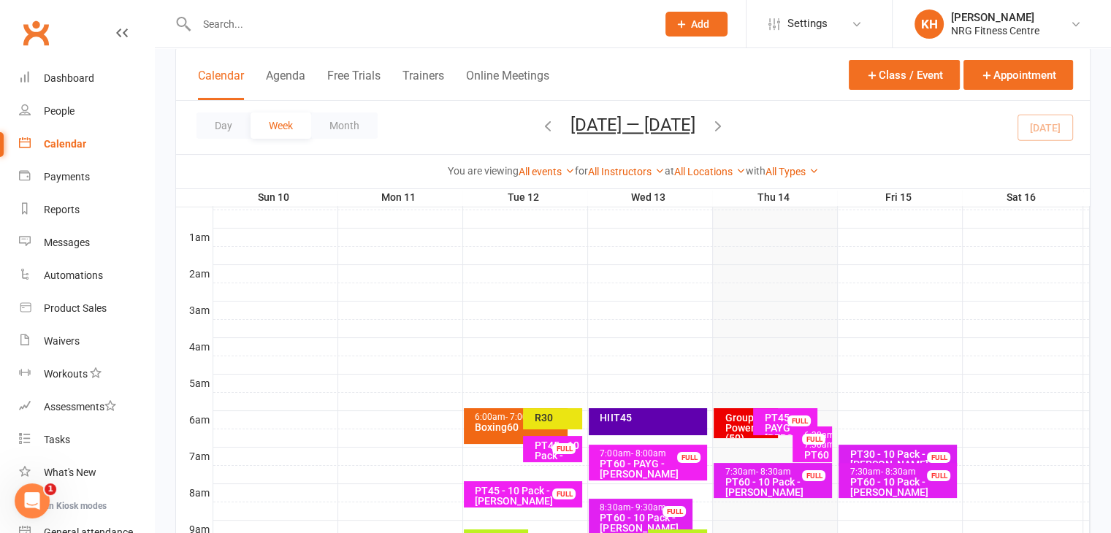
scroll to position [80, 0]
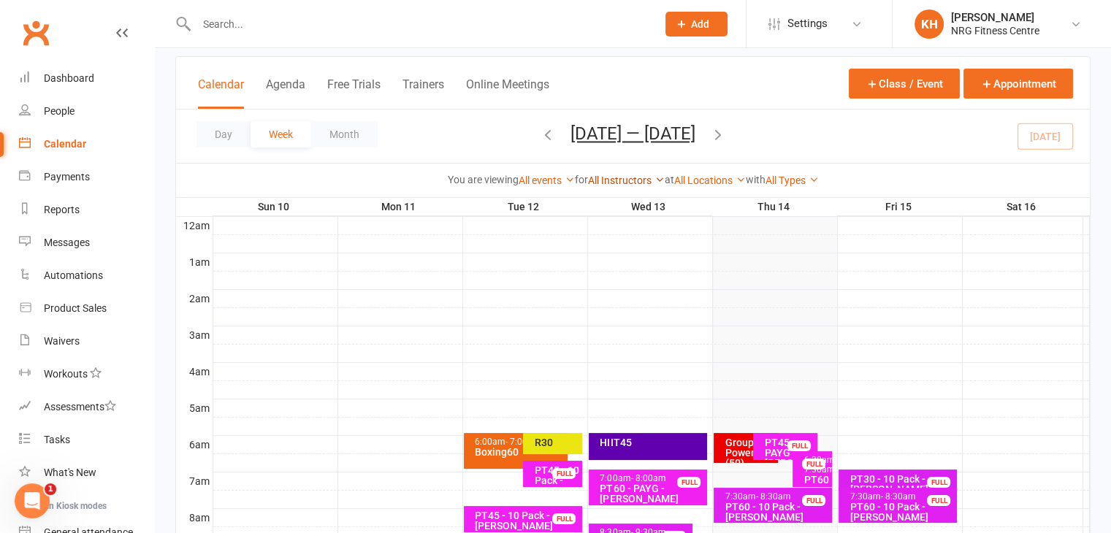
click at [642, 182] on link "All Instructors" at bounding box center [626, 181] width 77 height 12
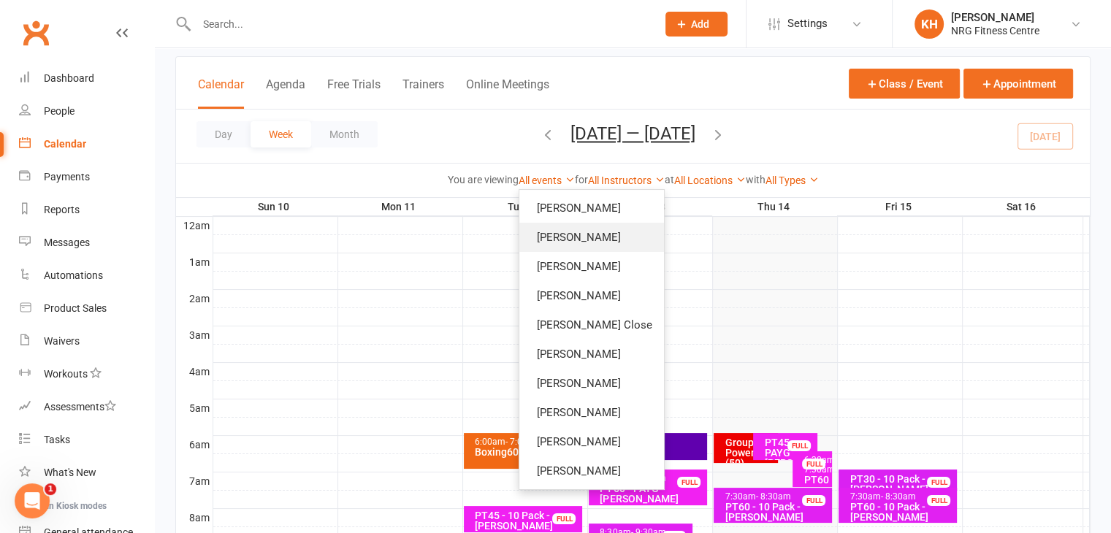
click at [563, 244] on link "[PERSON_NAME]" at bounding box center [591, 237] width 145 height 29
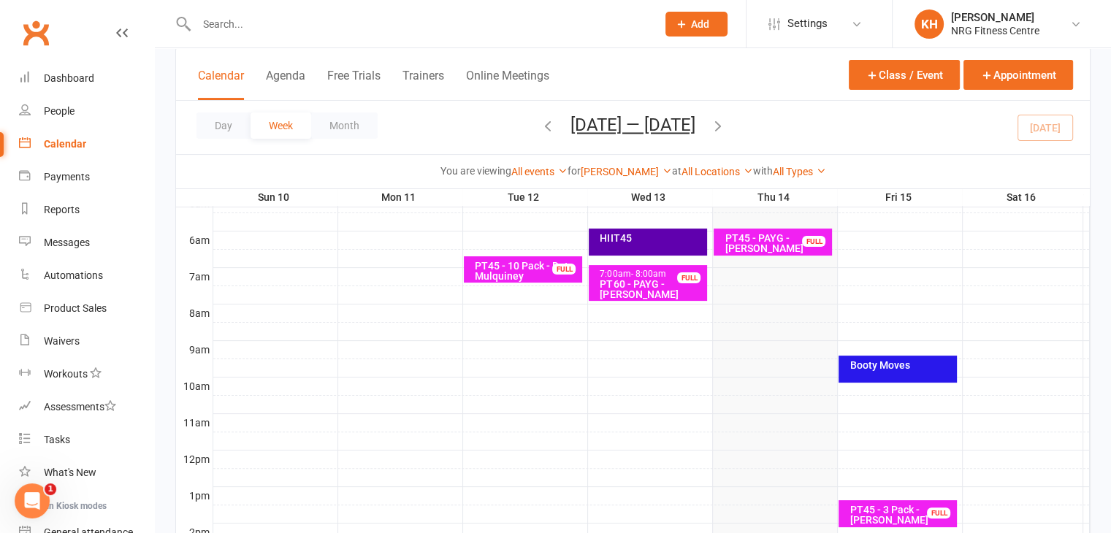
scroll to position [292, 0]
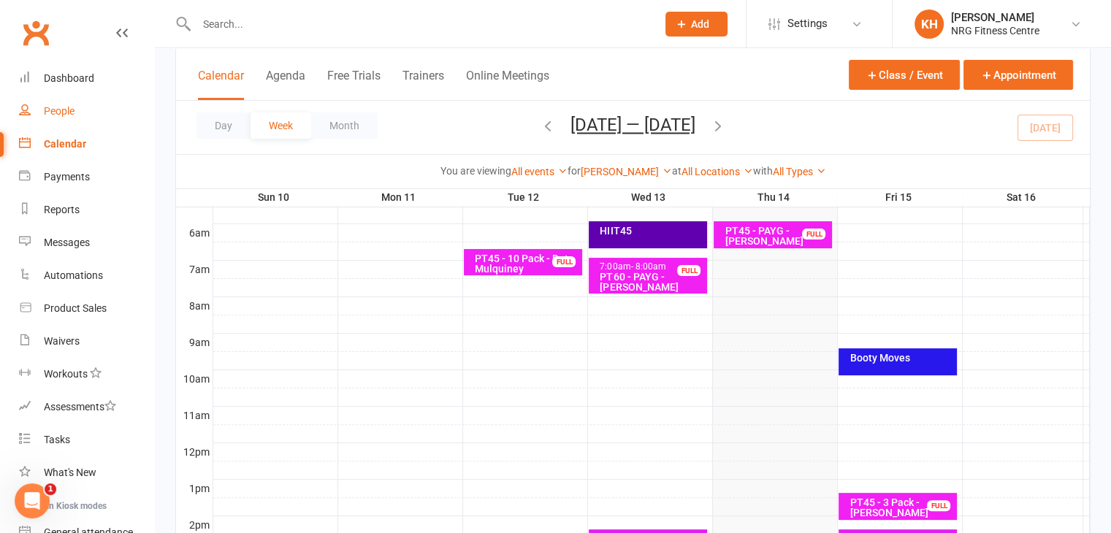
click at [66, 109] on div "People" at bounding box center [59, 111] width 31 height 12
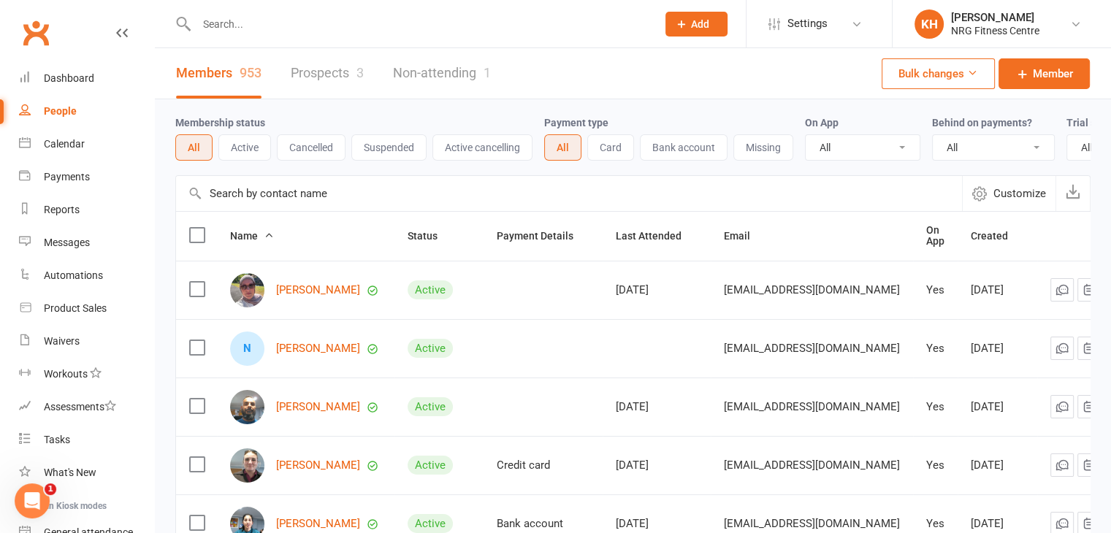
click at [232, 35] on div at bounding box center [410, 23] width 471 height 47
click at [229, 27] on input "text" at bounding box center [419, 24] width 454 height 20
type input "butt"
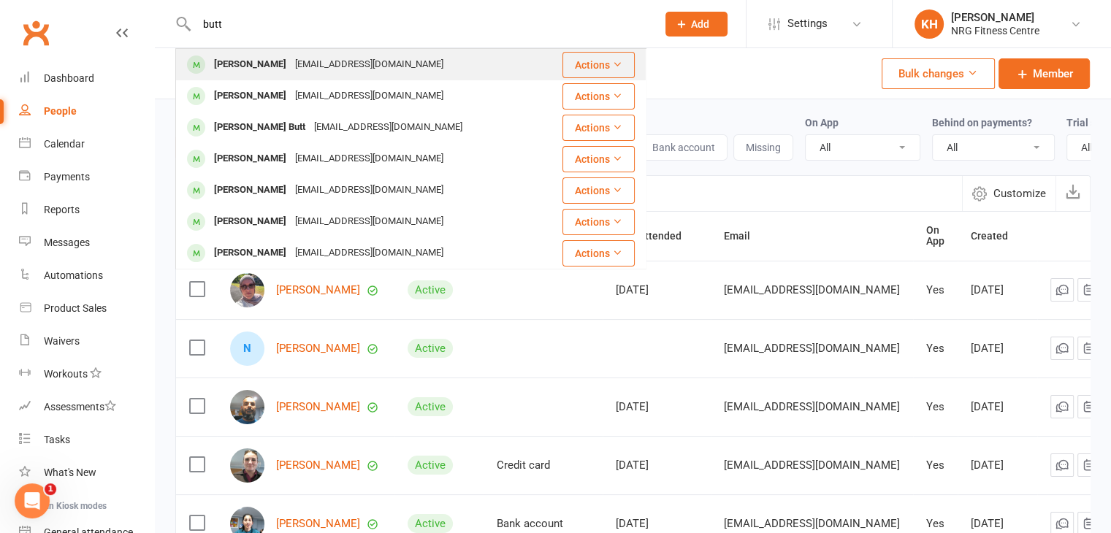
click at [237, 58] on div "[PERSON_NAME]" at bounding box center [250, 64] width 81 height 21
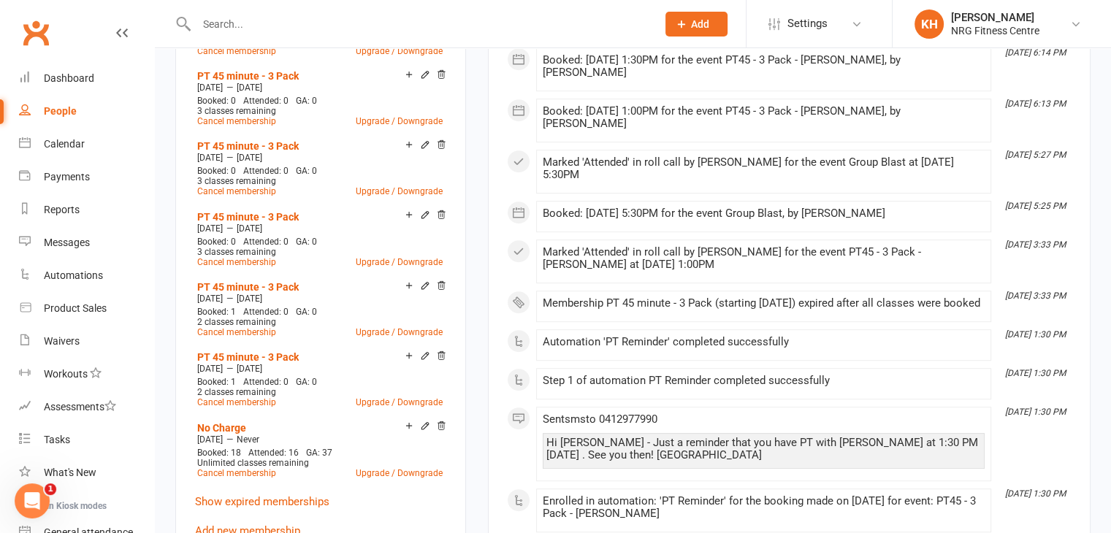
scroll to position [788, 0]
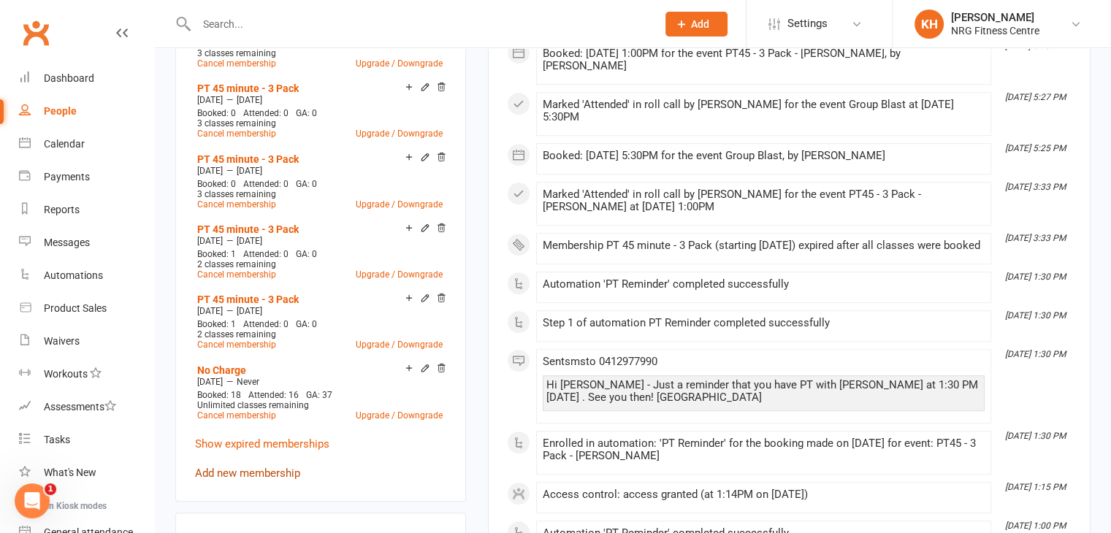
click at [272, 473] on link "Add new membership" at bounding box center [247, 473] width 105 height 13
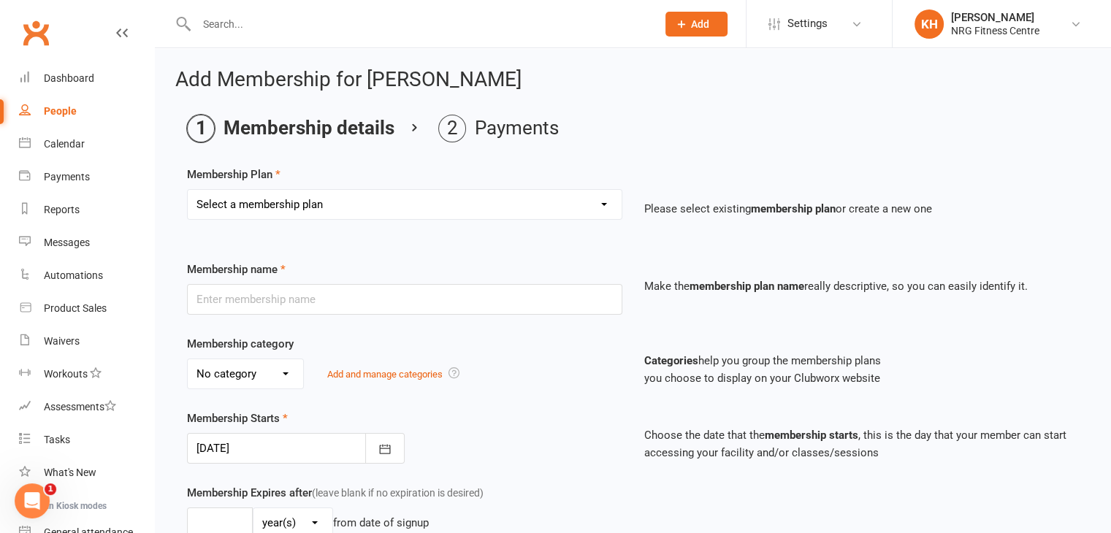
click at [284, 203] on select "Select a membership plan Create new Membership Plan 1 Week Trial DD-12 Month UF…" at bounding box center [405, 204] width 434 height 29
select select "37"
click at [188, 190] on select "Select a membership plan Create new Membership Plan 1 Week Trial DD-12 Month UF…" at bounding box center [405, 204] width 434 height 29
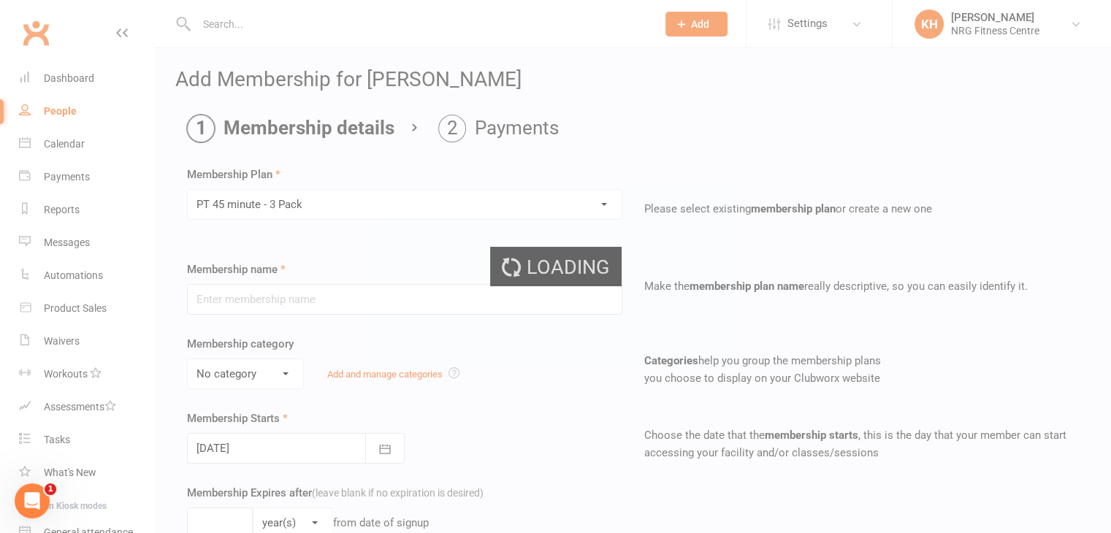
type input "PT 45 minute - 3 Pack"
select select "1"
type input "6"
select select "2"
type input "3"
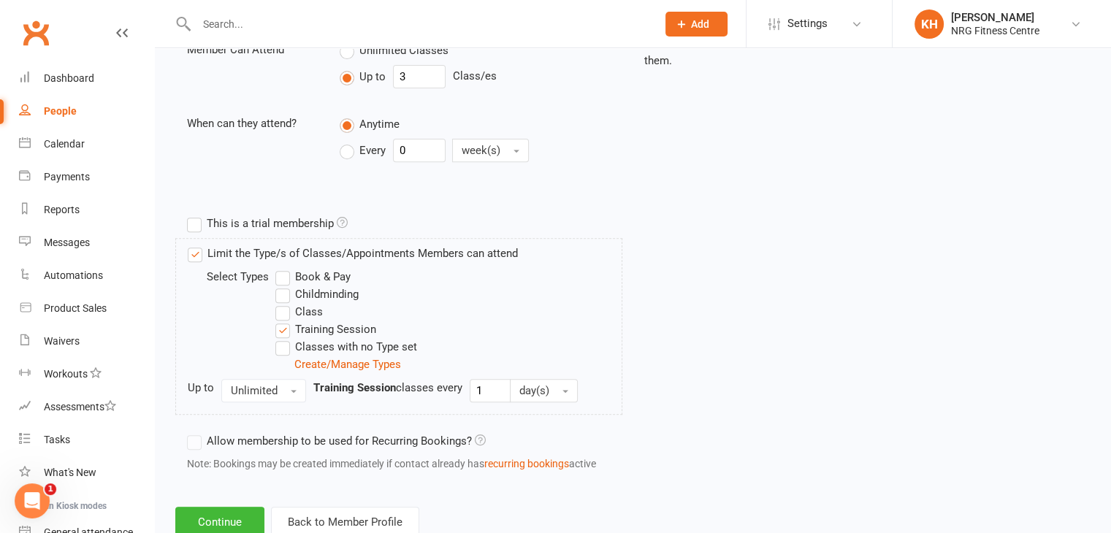
scroll to position [590, 0]
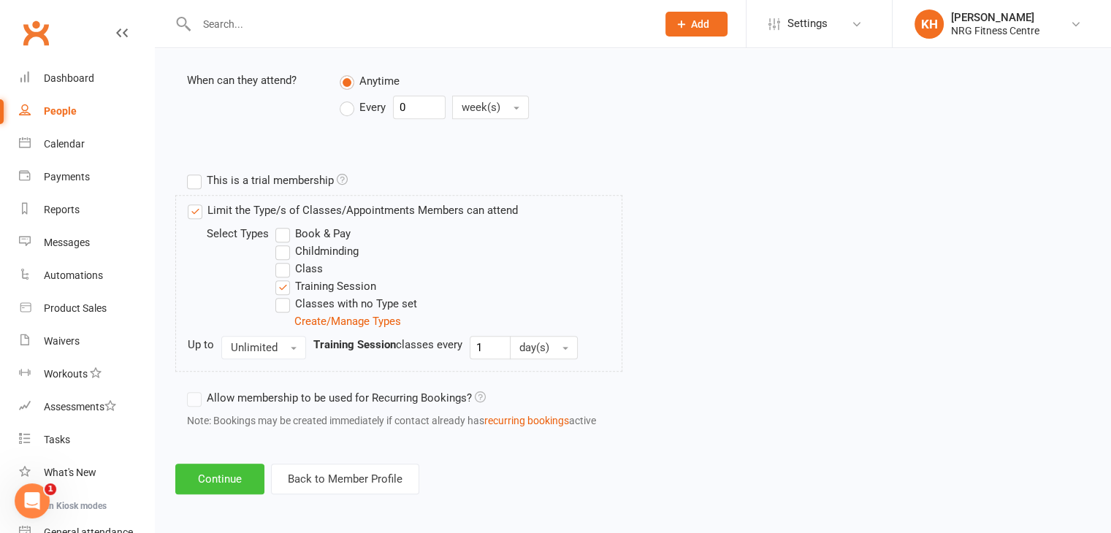
click at [203, 480] on button "Continue" at bounding box center [219, 479] width 89 height 31
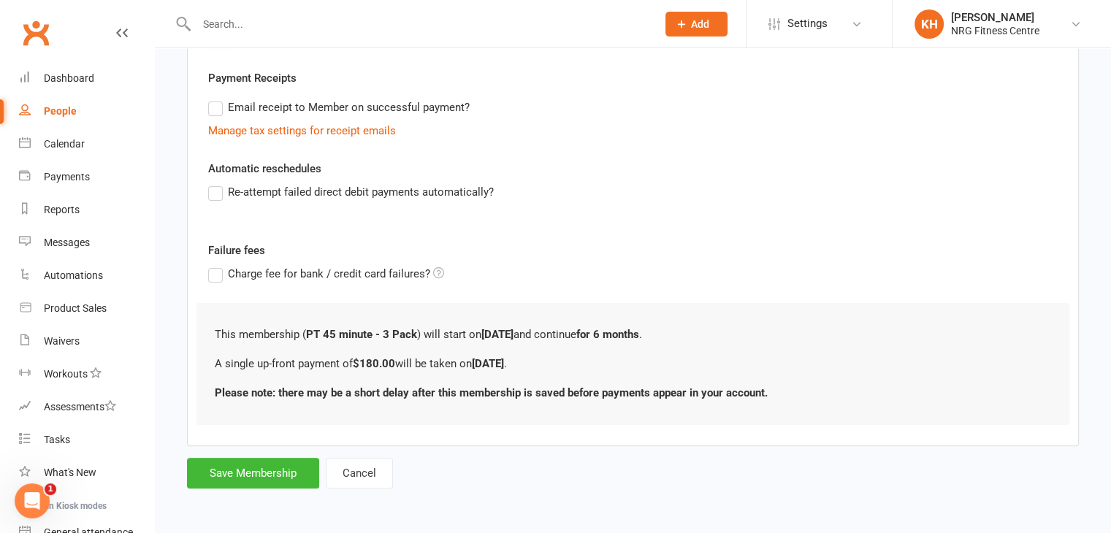
scroll to position [0, 0]
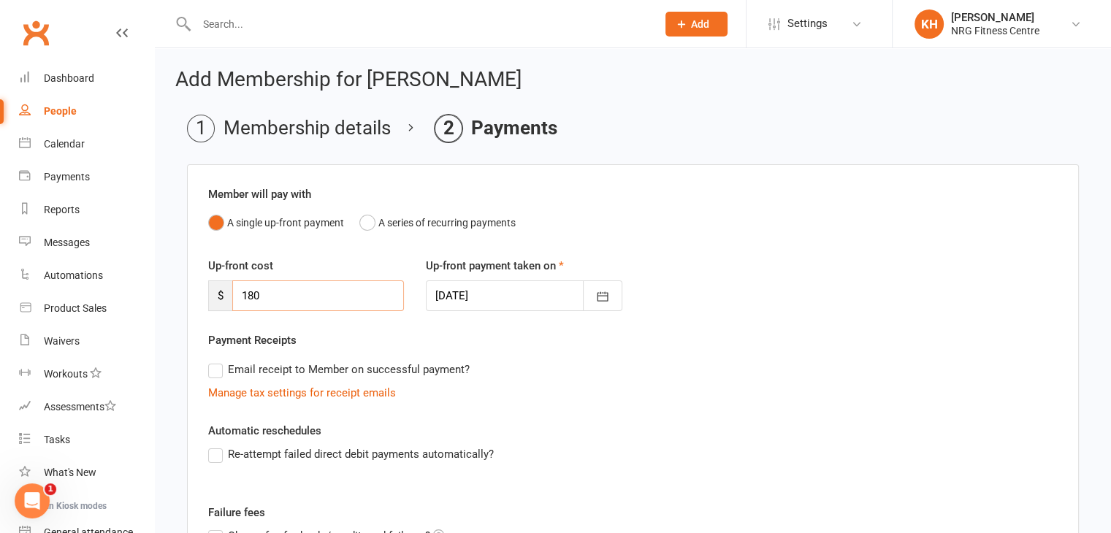
drag, startPoint x: 256, startPoint y: 299, endPoint x: 241, endPoint y: 296, distance: 15.6
click at [241, 296] on input "180" at bounding box center [318, 296] width 172 height 31
click at [276, 296] on input "180" at bounding box center [318, 296] width 172 height 31
type input "1"
type input "0"
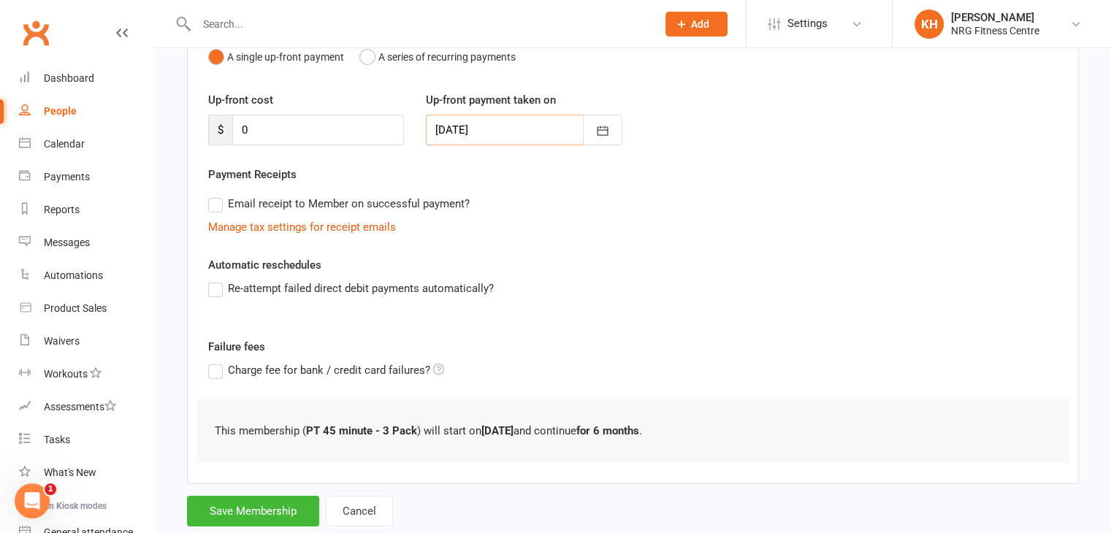
scroll to position [203, 0]
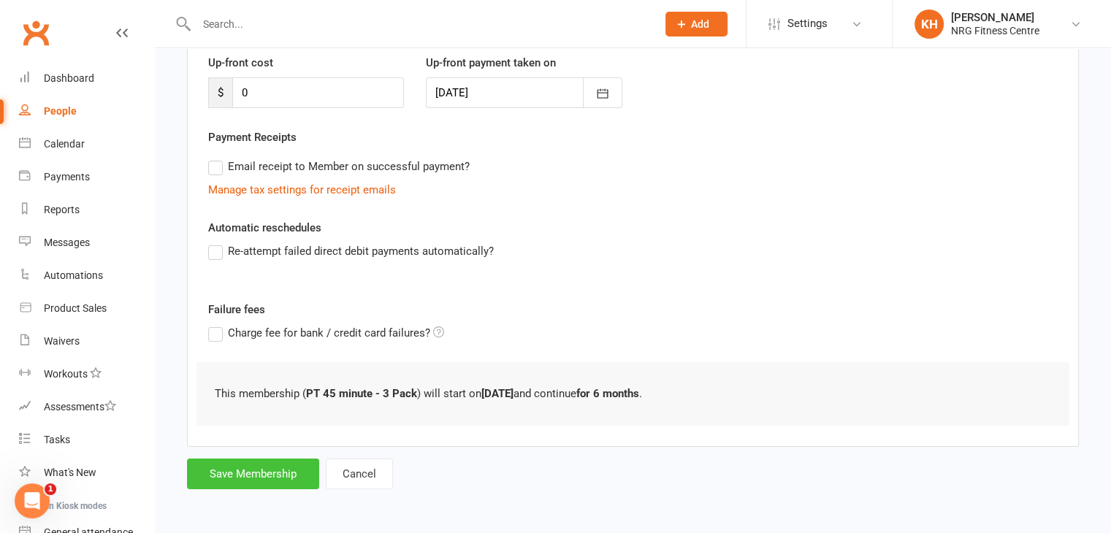
click at [243, 479] on button "Save Membership" at bounding box center [253, 474] width 132 height 31
